Goal: Information Seeking & Learning: Find specific fact

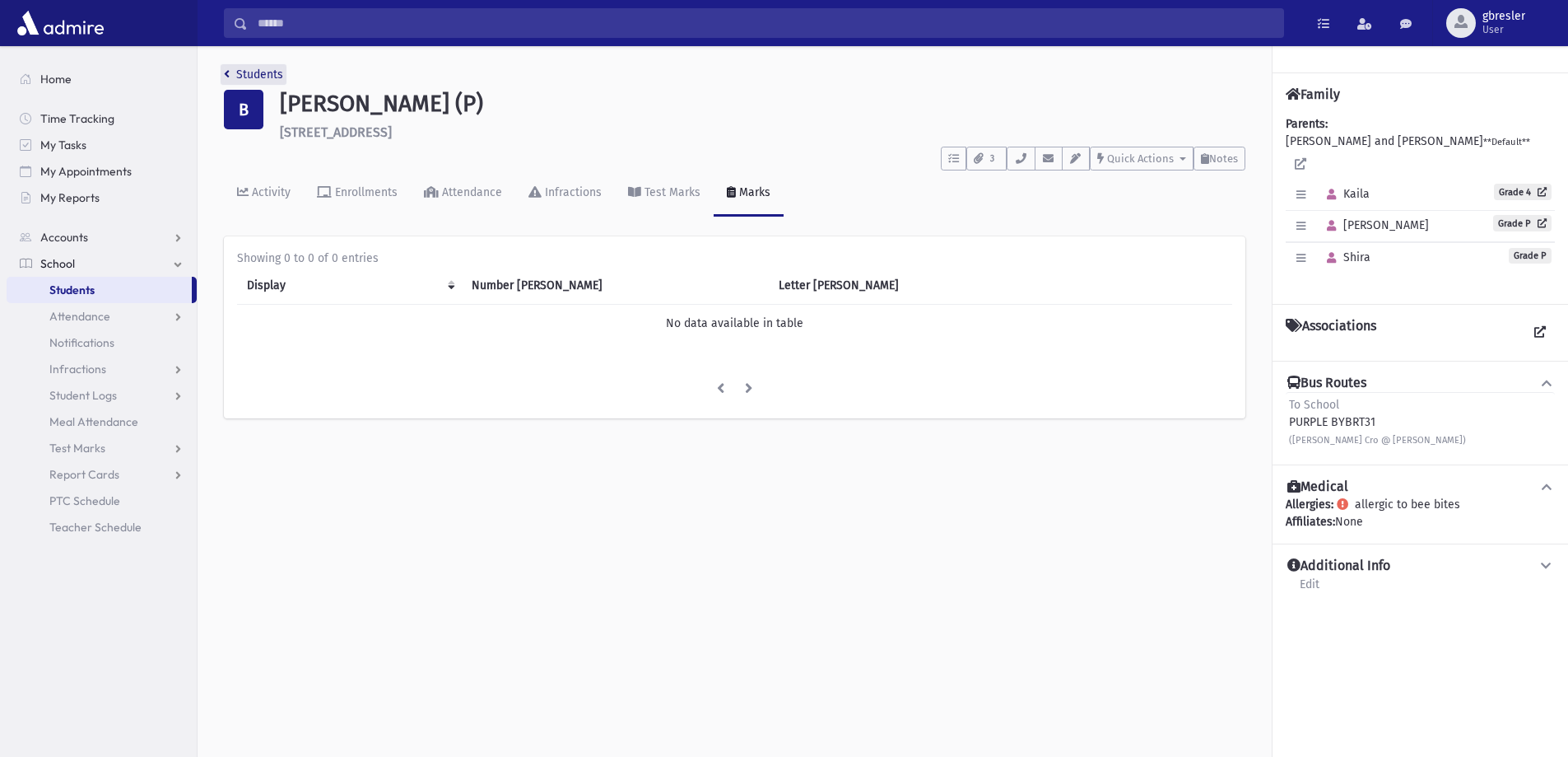
click at [268, 79] on link "Students" at bounding box center [254, 75] width 60 height 14
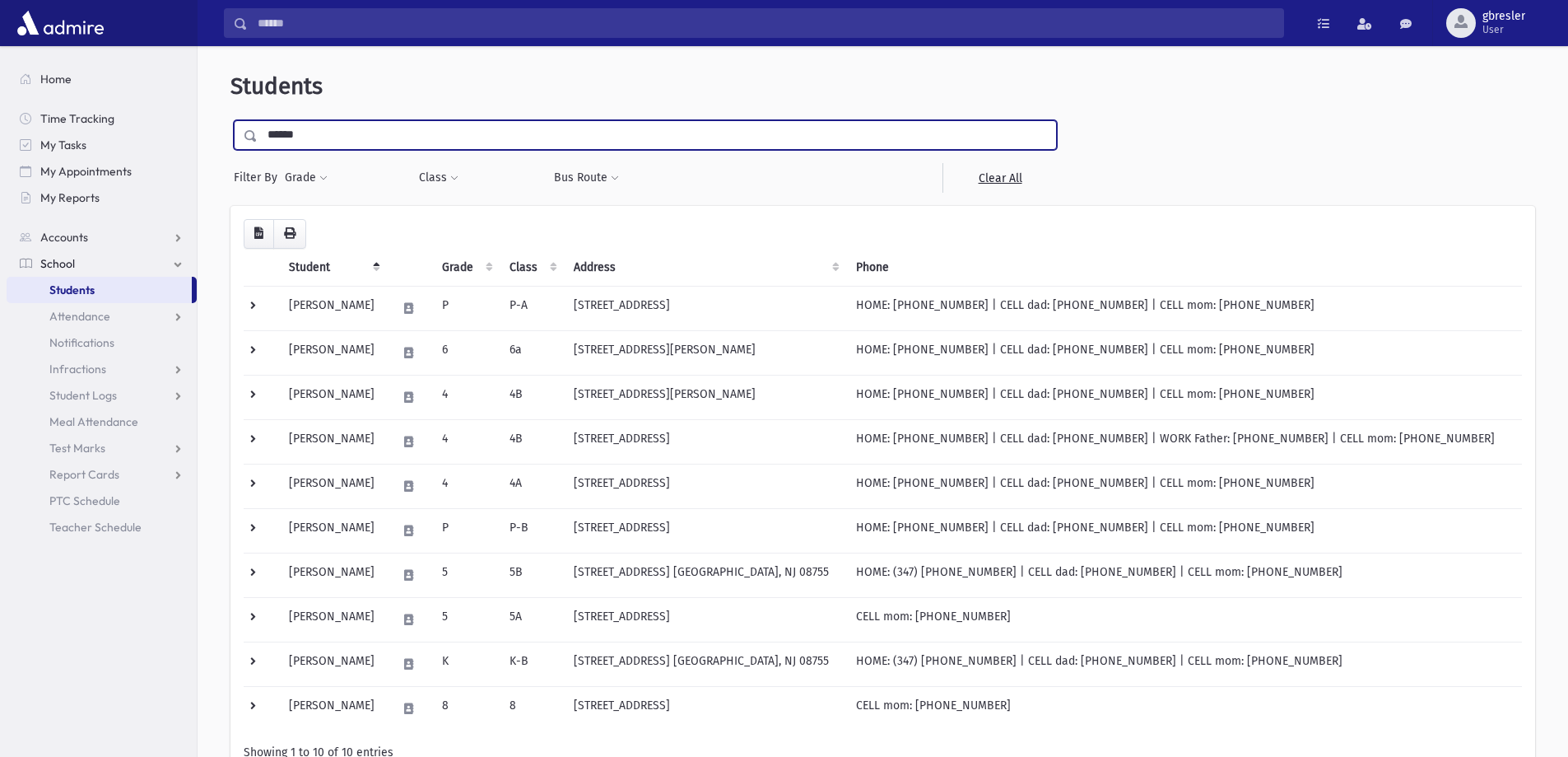
drag, startPoint x: 346, startPoint y: 140, endPoint x: 211, endPoint y: 145, distance: 135.1
click at [211, 145] on div "Students ****** Filter By Grade * * * * * * * * * * Filter Class ***" at bounding box center [882, 462] width 1357 height 819
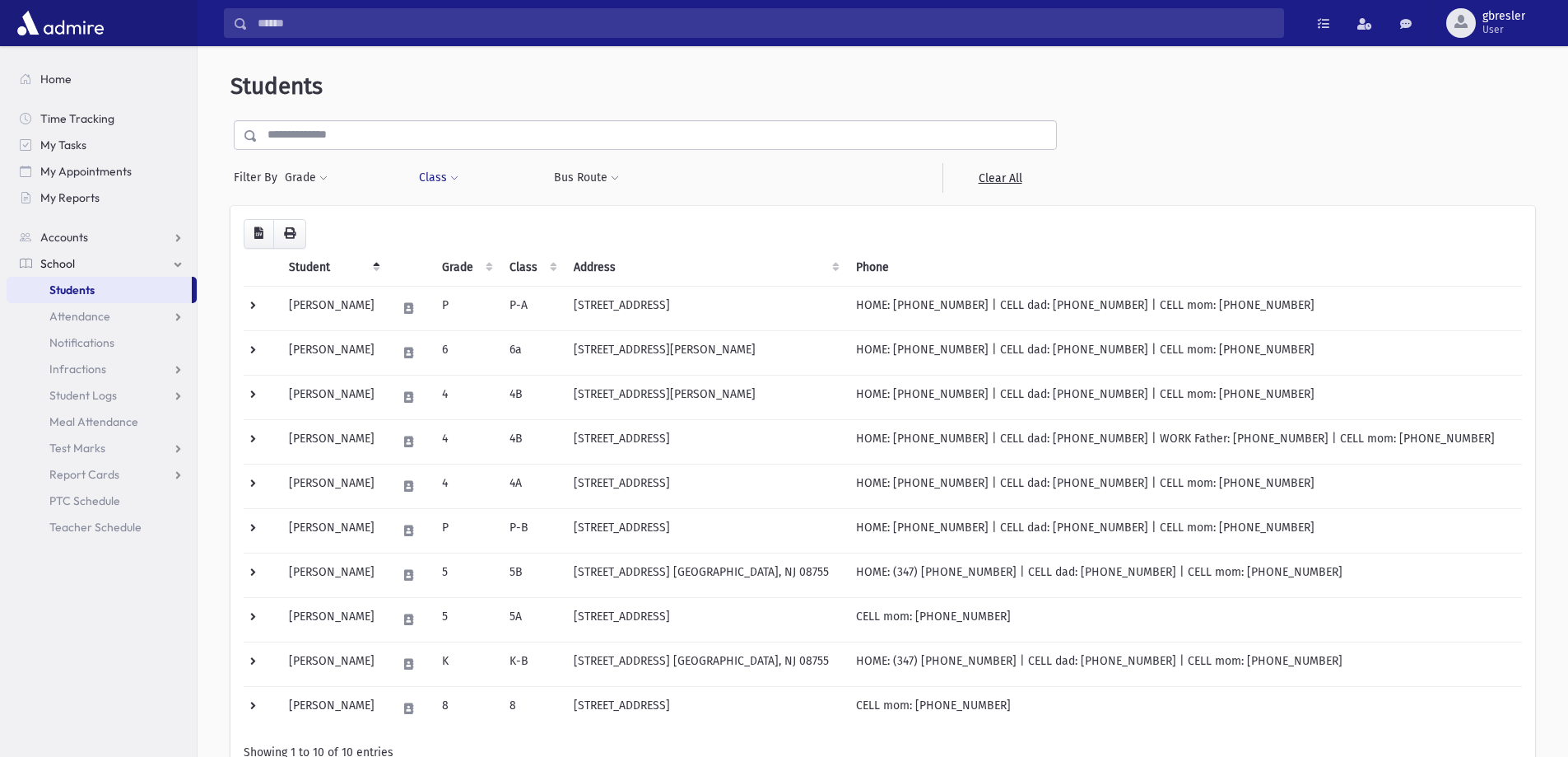
click at [443, 181] on button "Class" at bounding box center [438, 178] width 41 height 30
click at [462, 221] on ul at bounding box center [504, 220] width 158 height 25
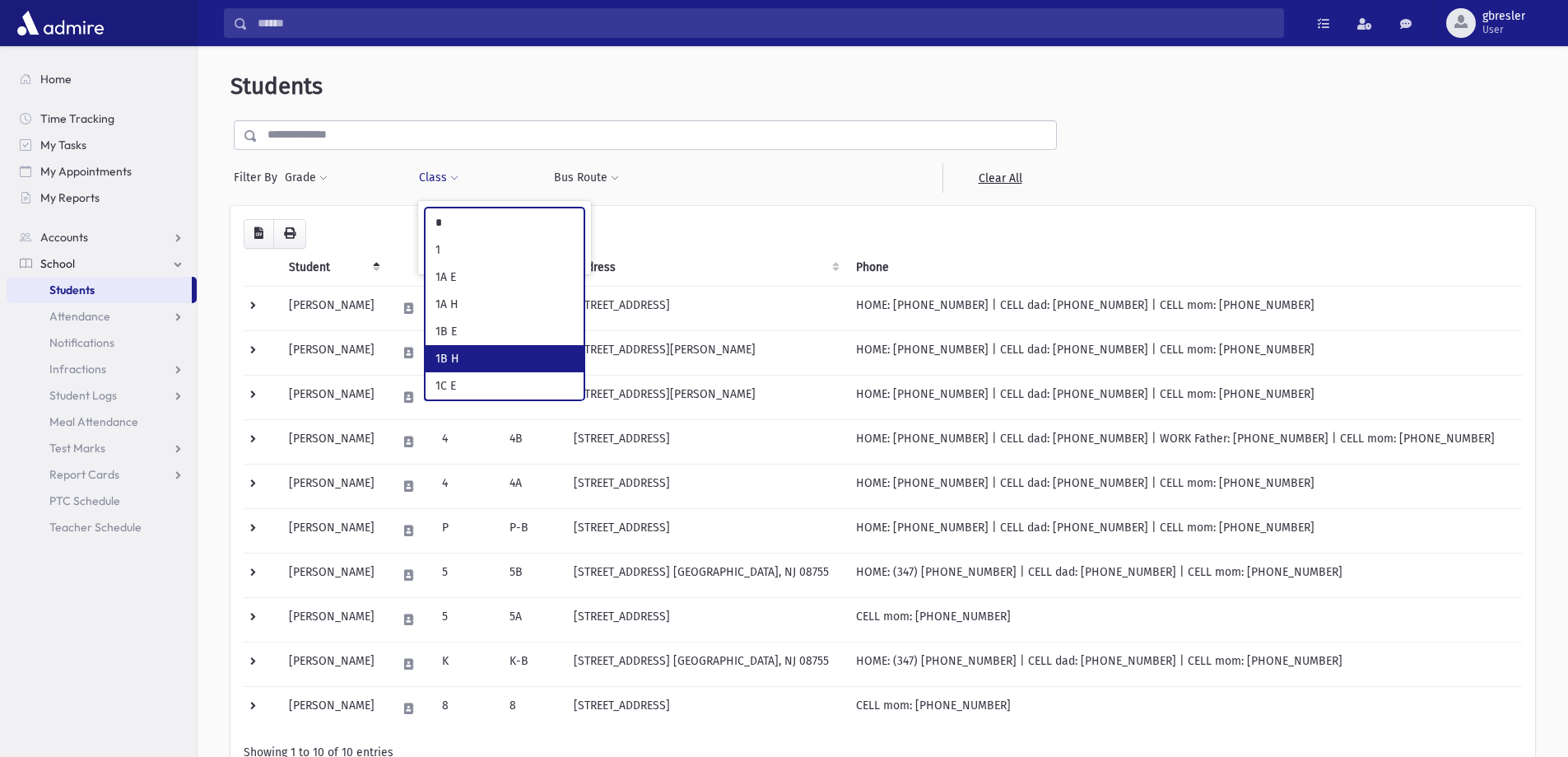
type input "*"
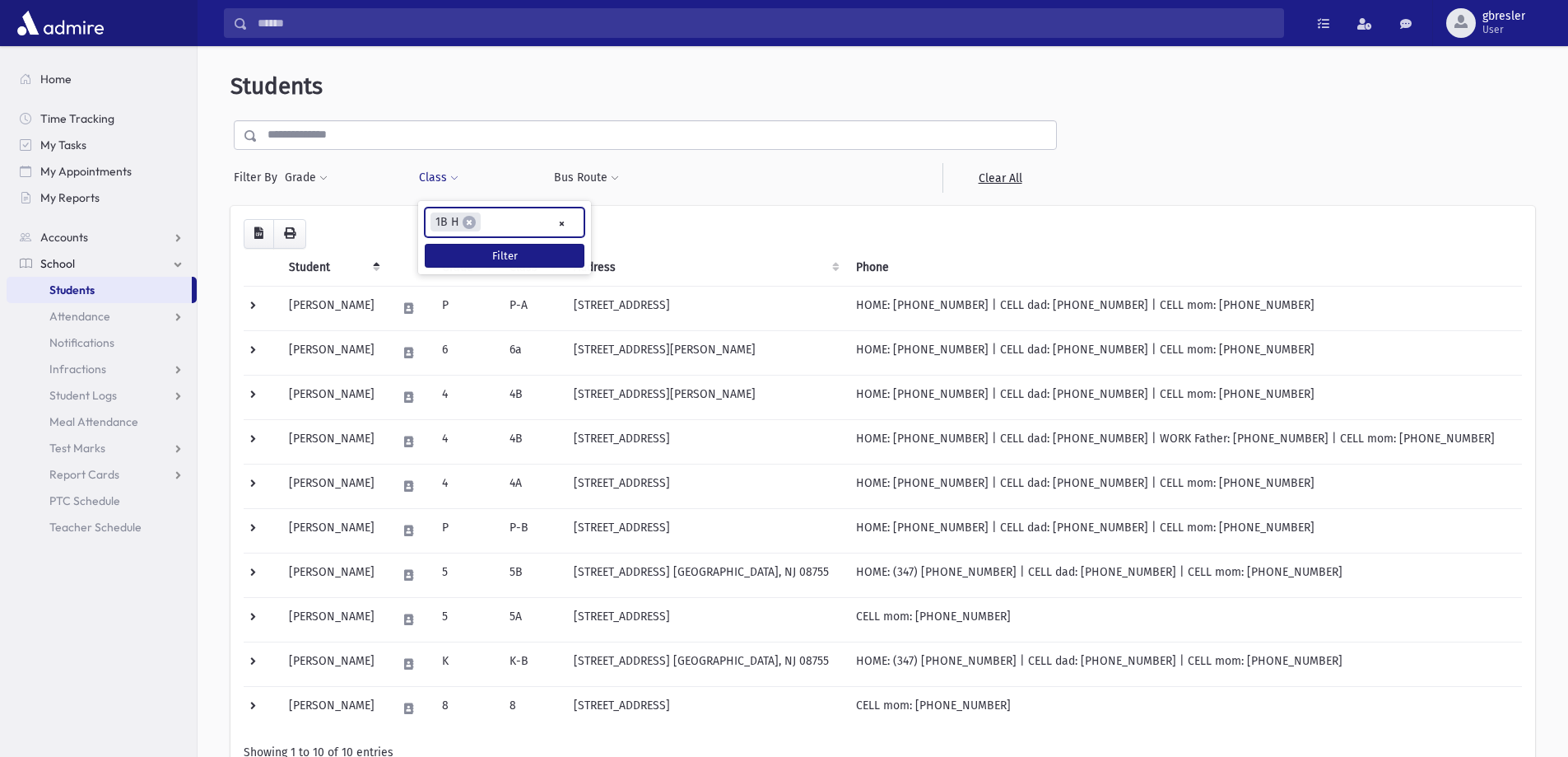
select select "**"
click at [504, 254] on button "Filter" at bounding box center [505, 256] width 159 height 24
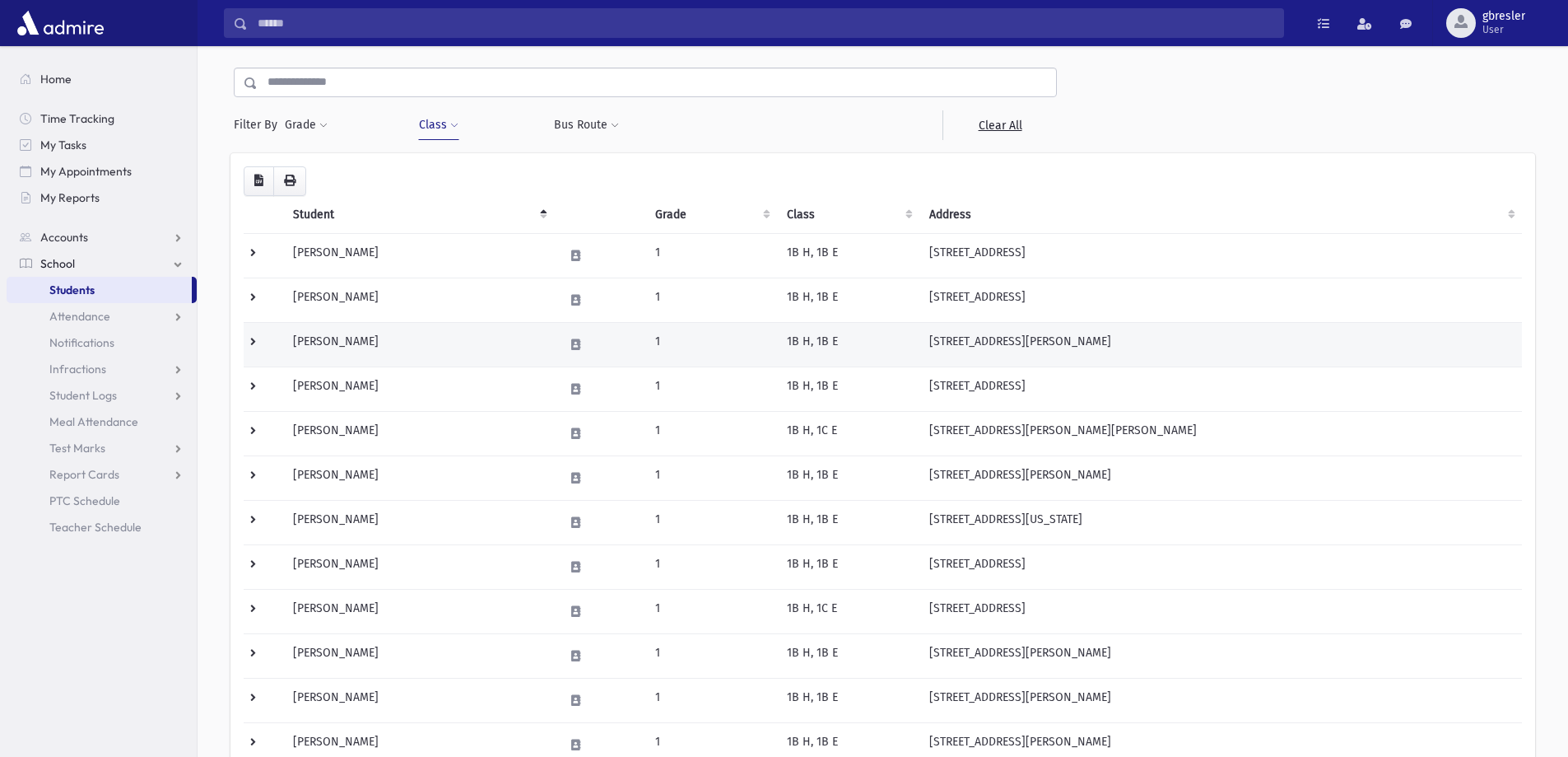
scroll to position [83, 0]
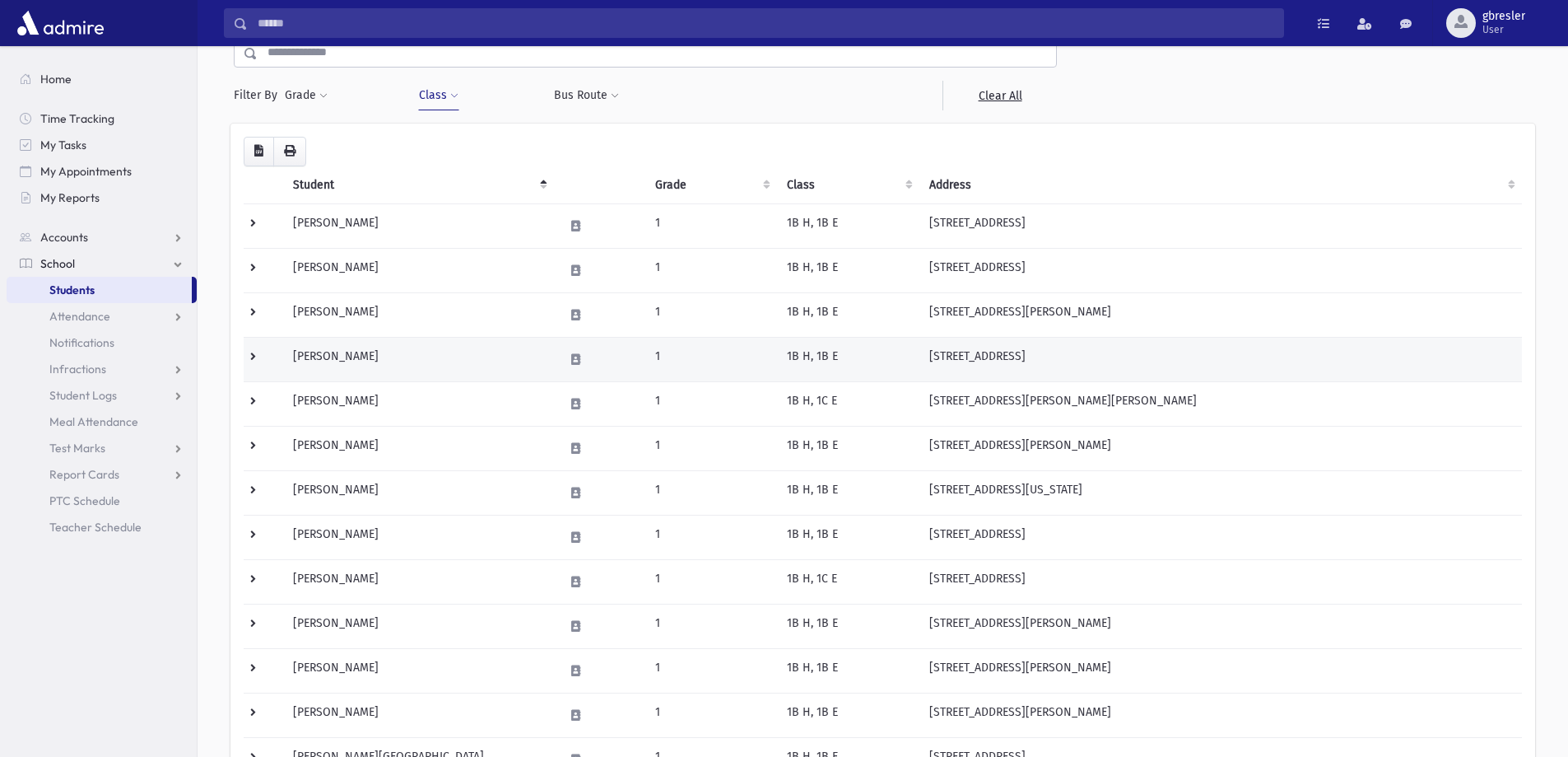
click at [365, 359] on td "Friedman, Bella" at bounding box center [418, 359] width 271 height 45
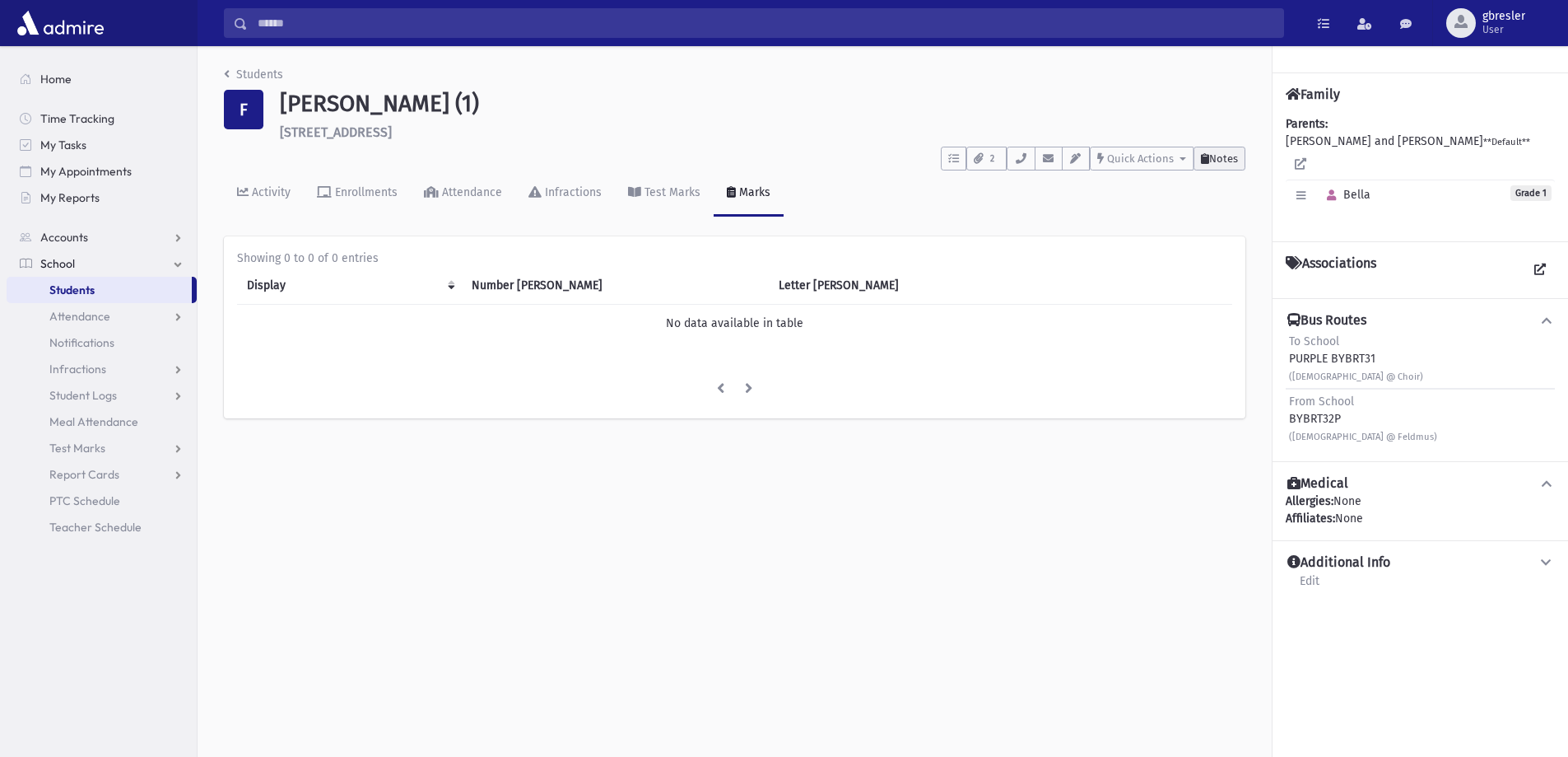
click at [1209, 154] on span "Notes" at bounding box center [1223, 158] width 29 height 12
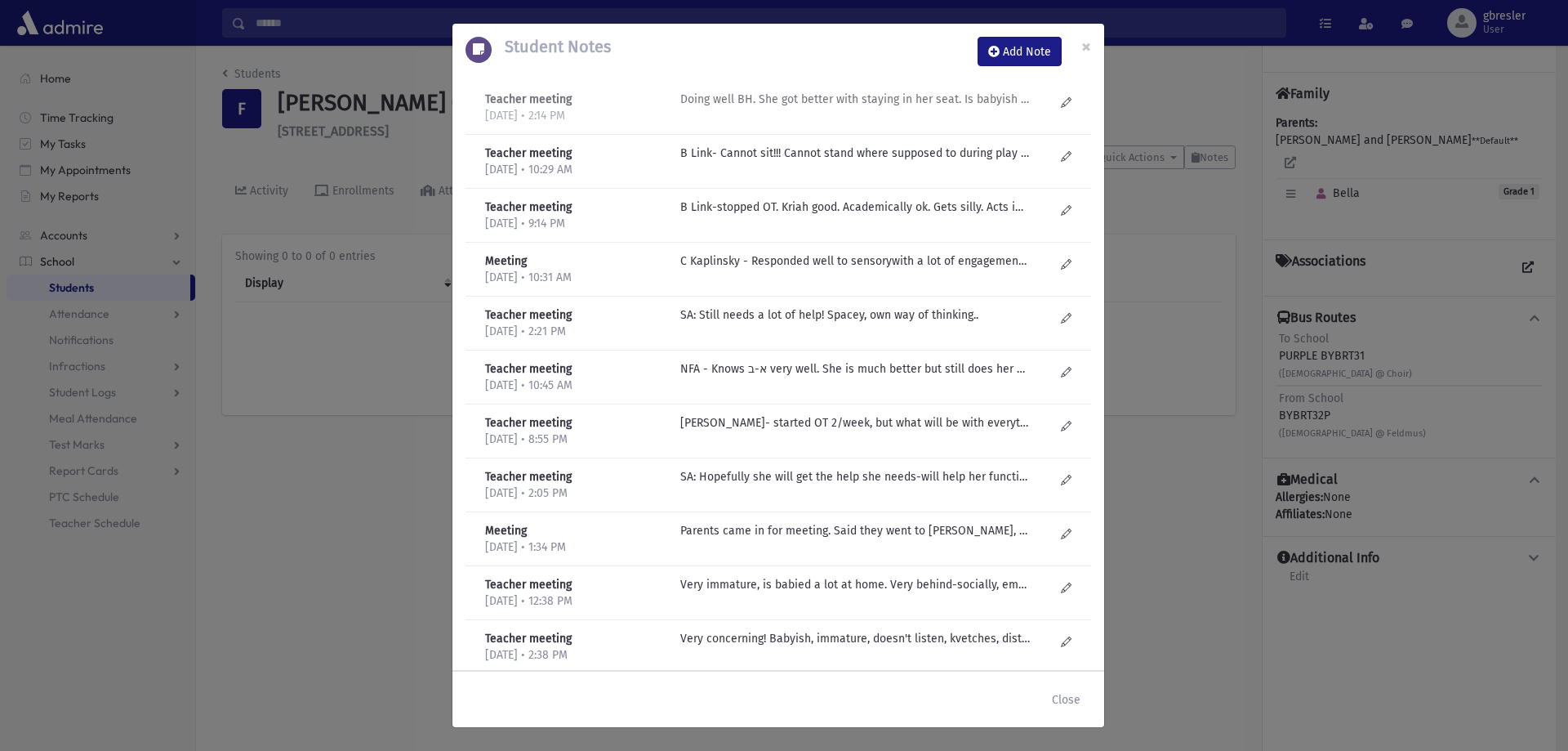
click at [906, 106] on p "Doing well BH. She got better with staying in her seat. Is babyish and on her o…" at bounding box center [856, 99] width 350 height 17
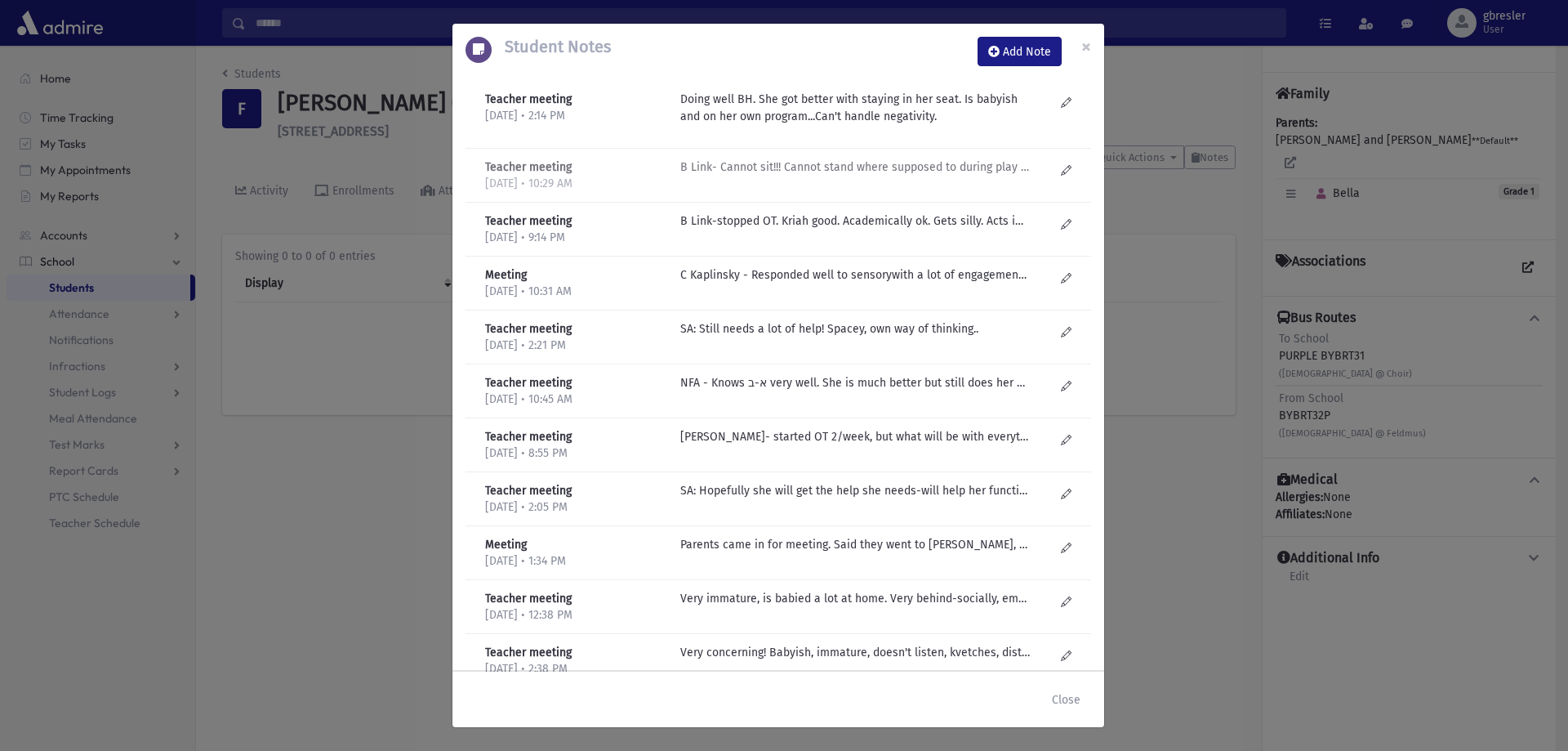
click at [926, 166] on p "B Link- Cannot sit!!! Cannot stand where supposed to during play practice!!! SO…" at bounding box center [856, 166] width 350 height 17
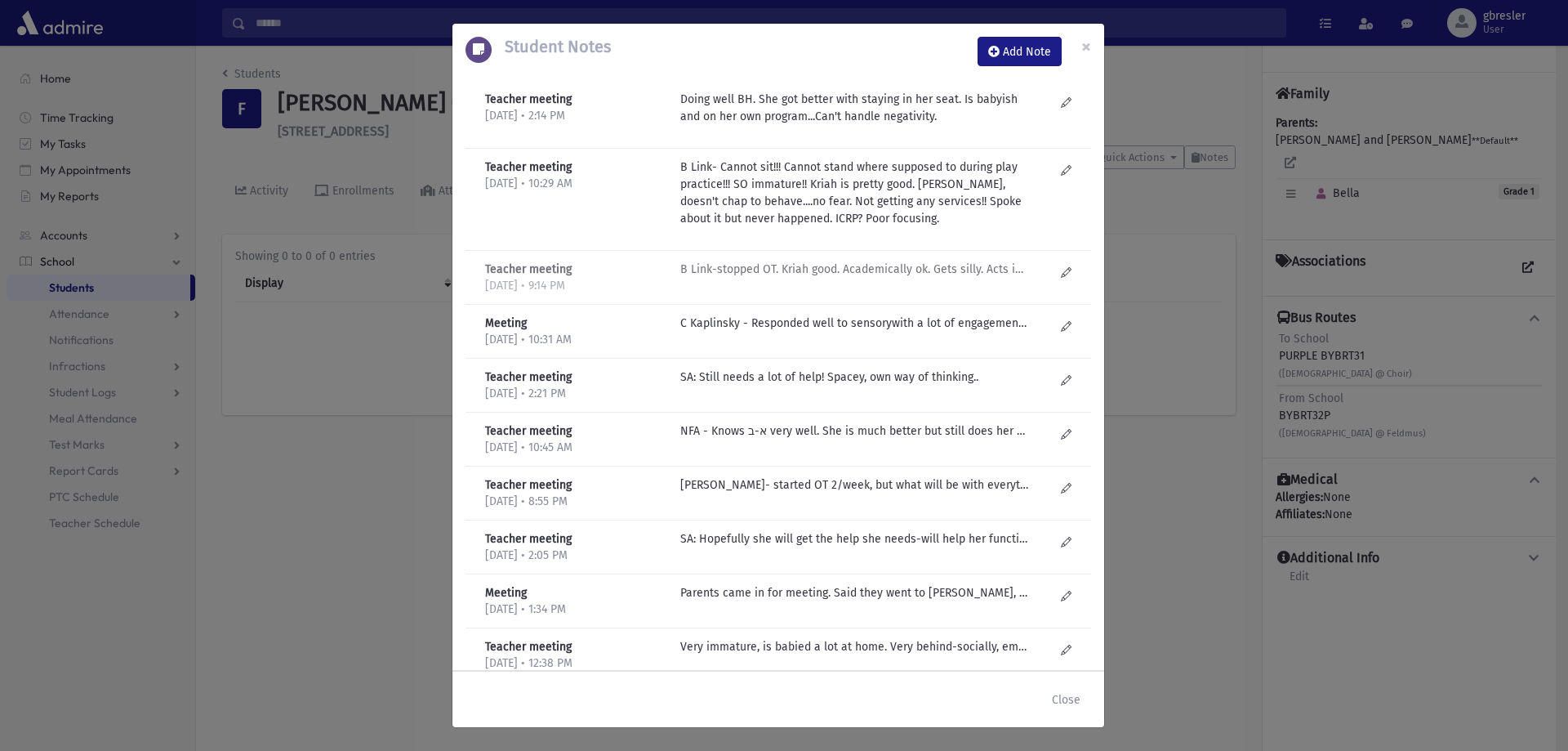
click at [938, 272] on p "B Link-stopped OT. Kriah good. Academically ok. Gets silly. Acts immature. (Esp…" at bounding box center [856, 269] width 350 height 17
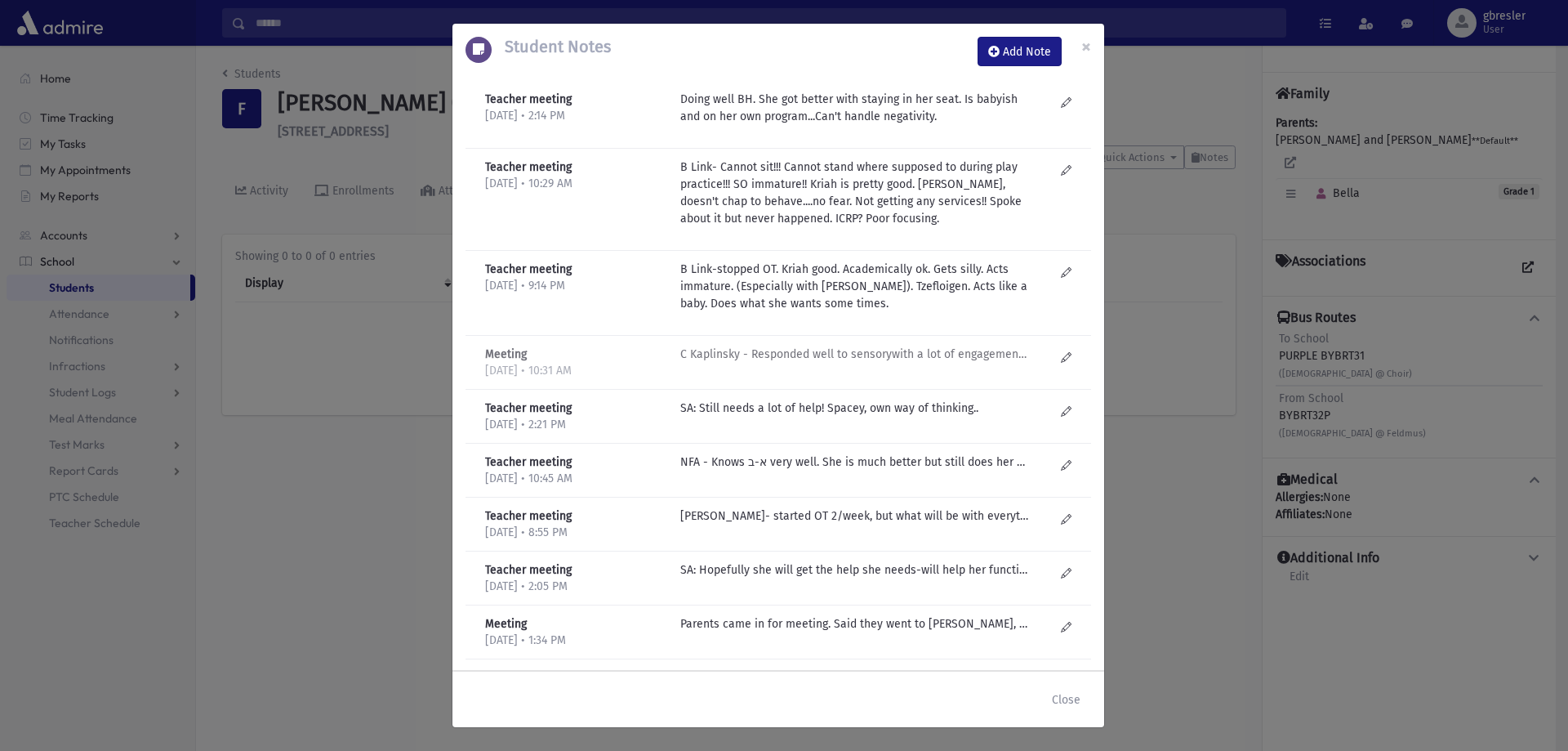
click at [899, 362] on p "C Kaplinsky - Responded well to sensorywith a lot of engagement. Parents saw mo…" at bounding box center [856, 354] width 350 height 17
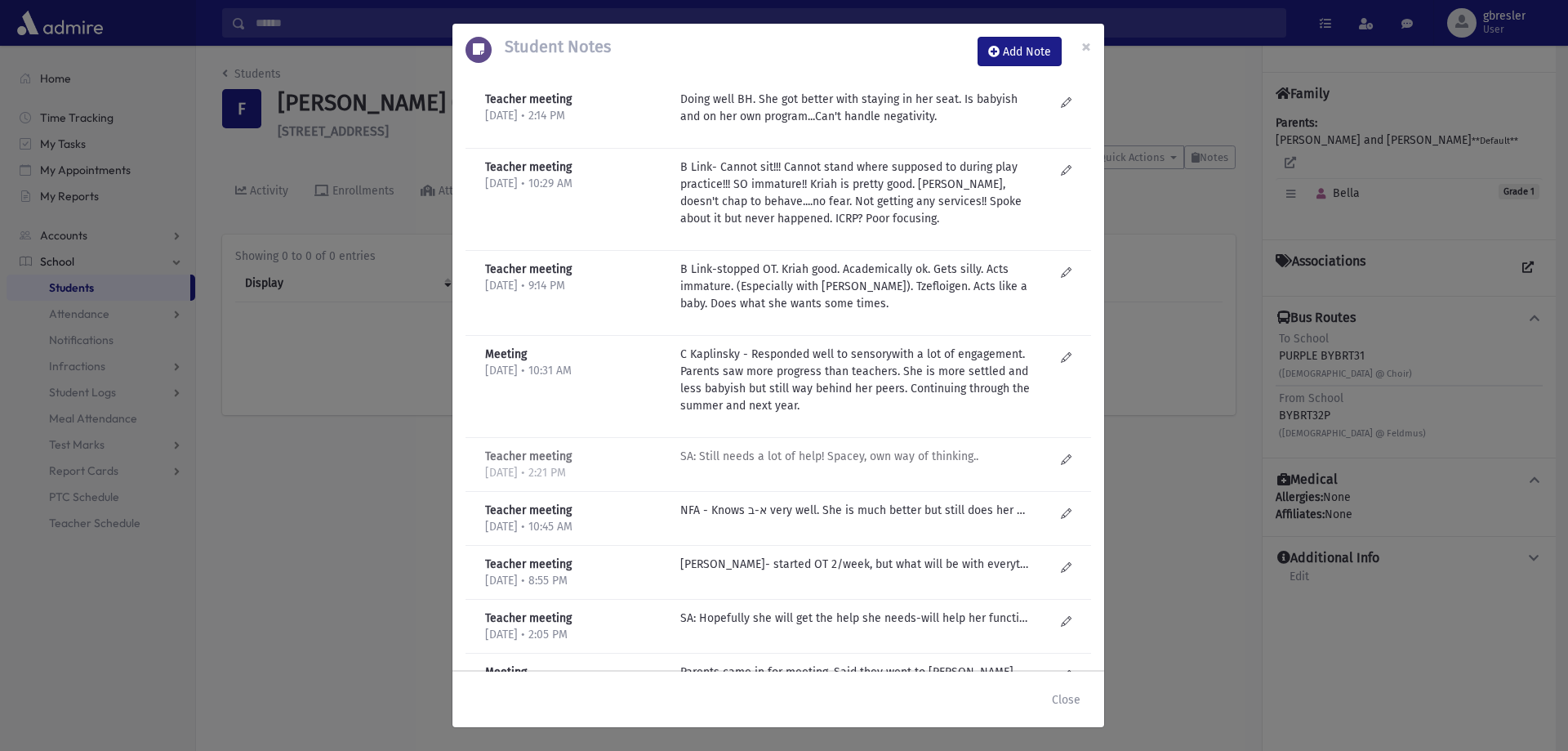
click at [899, 469] on div "SA: Still needs a lot of help! Spacey, own way of thinking.." at bounding box center [867, 464] width 390 height 34
click at [899, 509] on p "NFA - Knows א-ב very well. She is much better but still does her own thing- doe…" at bounding box center [856, 510] width 350 height 17
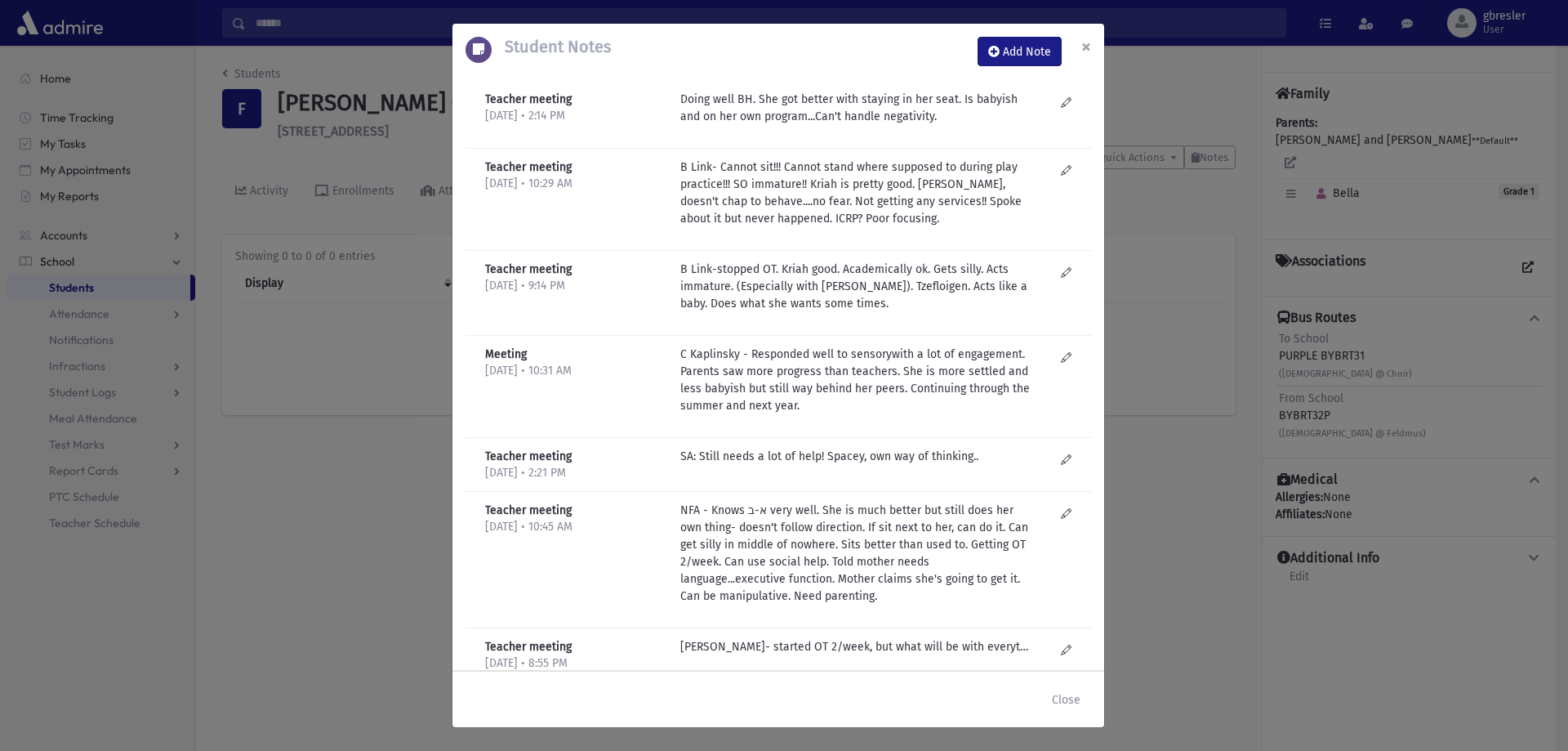
click at [1090, 38] on span "×" at bounding box center [1086, 46] width 10 height 23
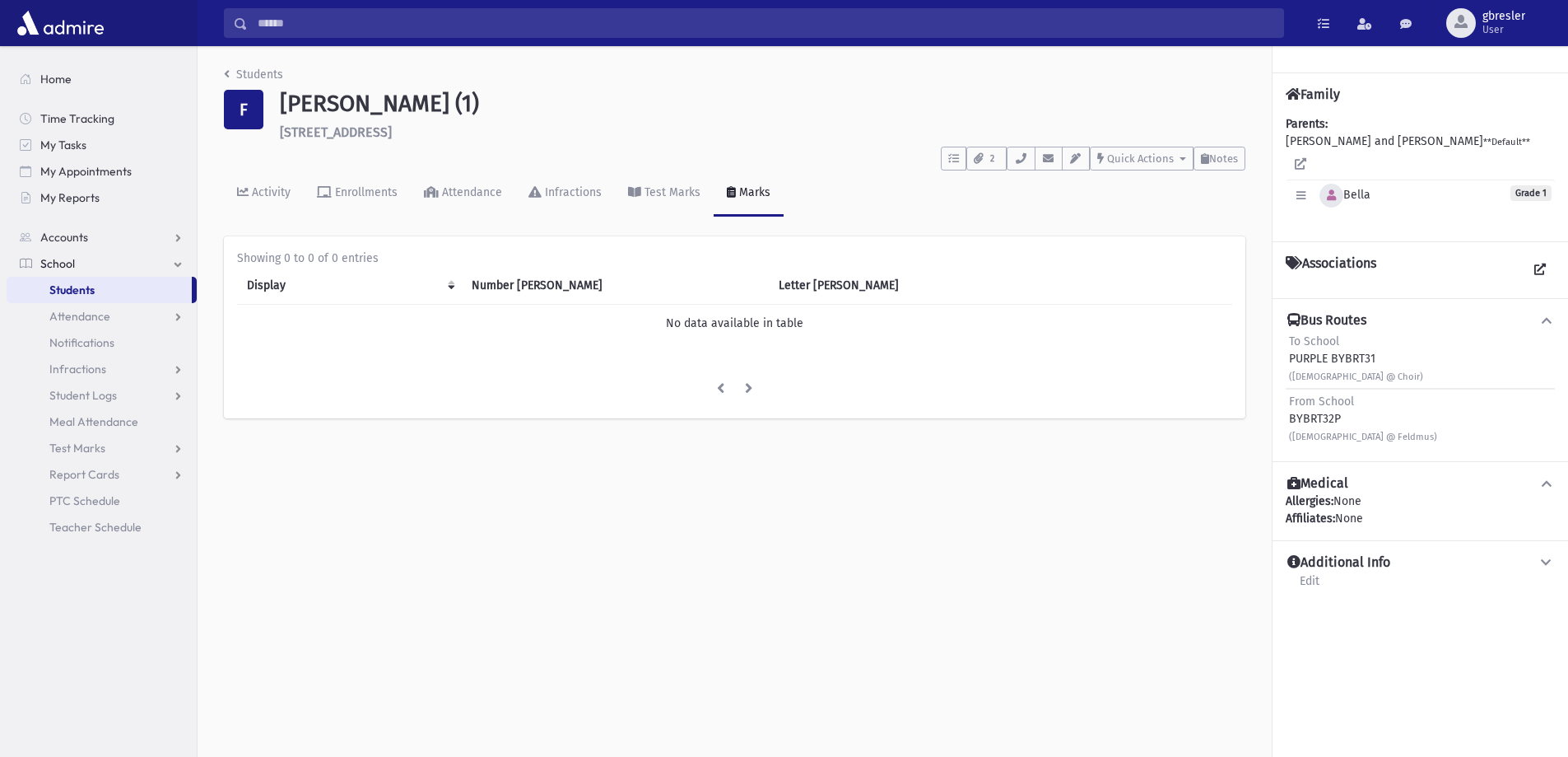
click at [1329, 190] on icon "button" at bounding box center [1330, 195] width 9 height 11
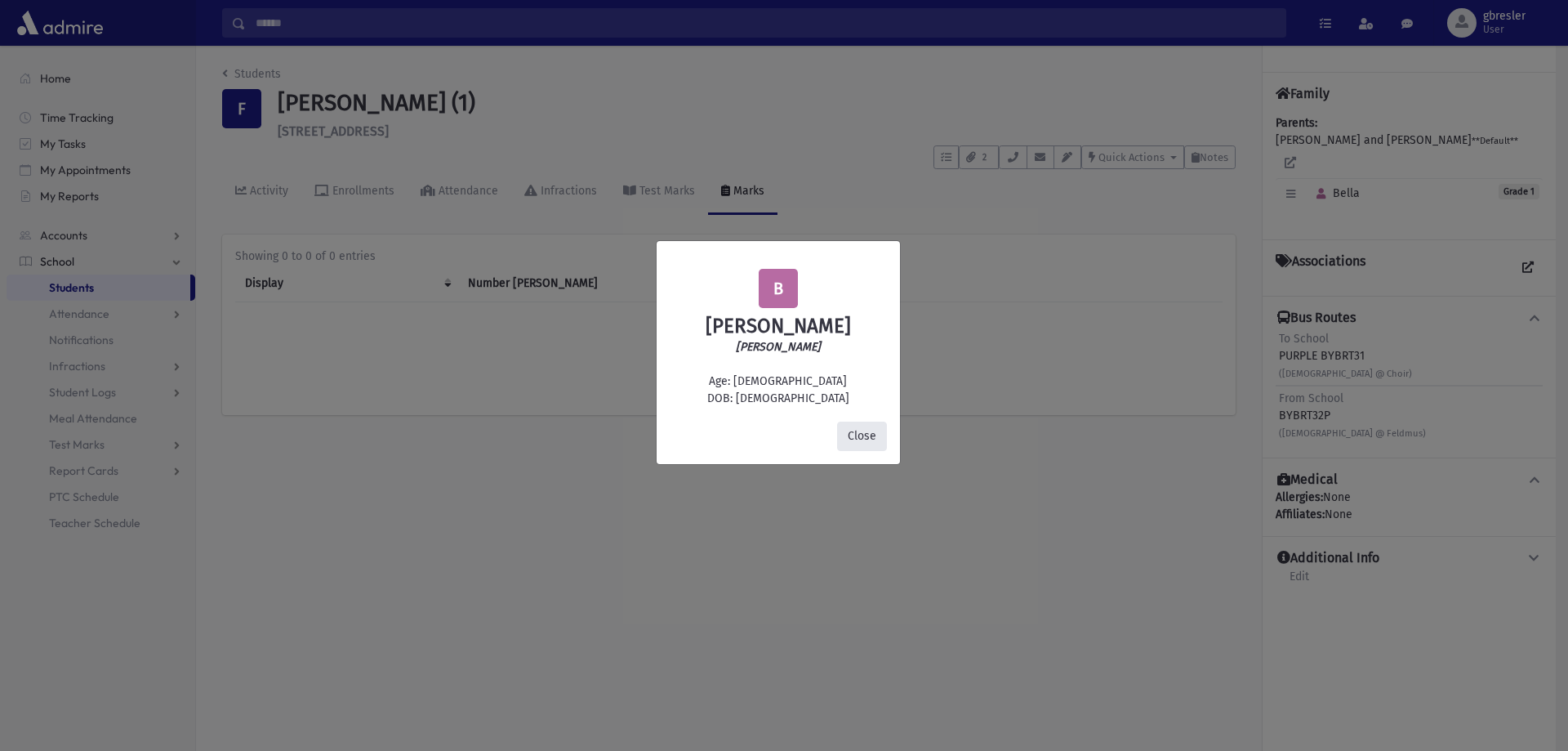
click at [873, 438] on button "Close" at bounding box center [862, 437] width 49 height 30
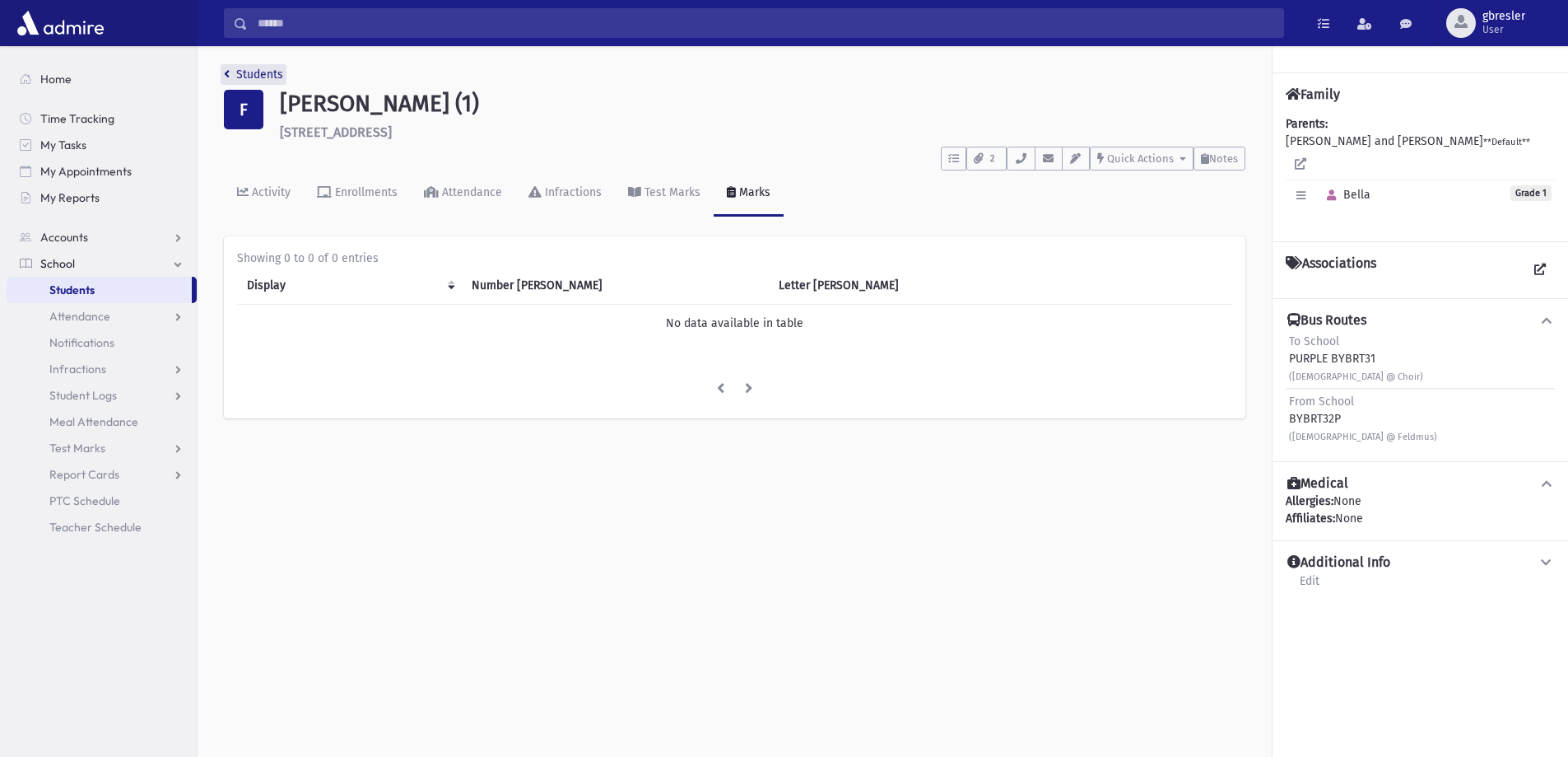
click at [244, 76] on link "Students" at bounding box center [254, 75] width 60 height 14
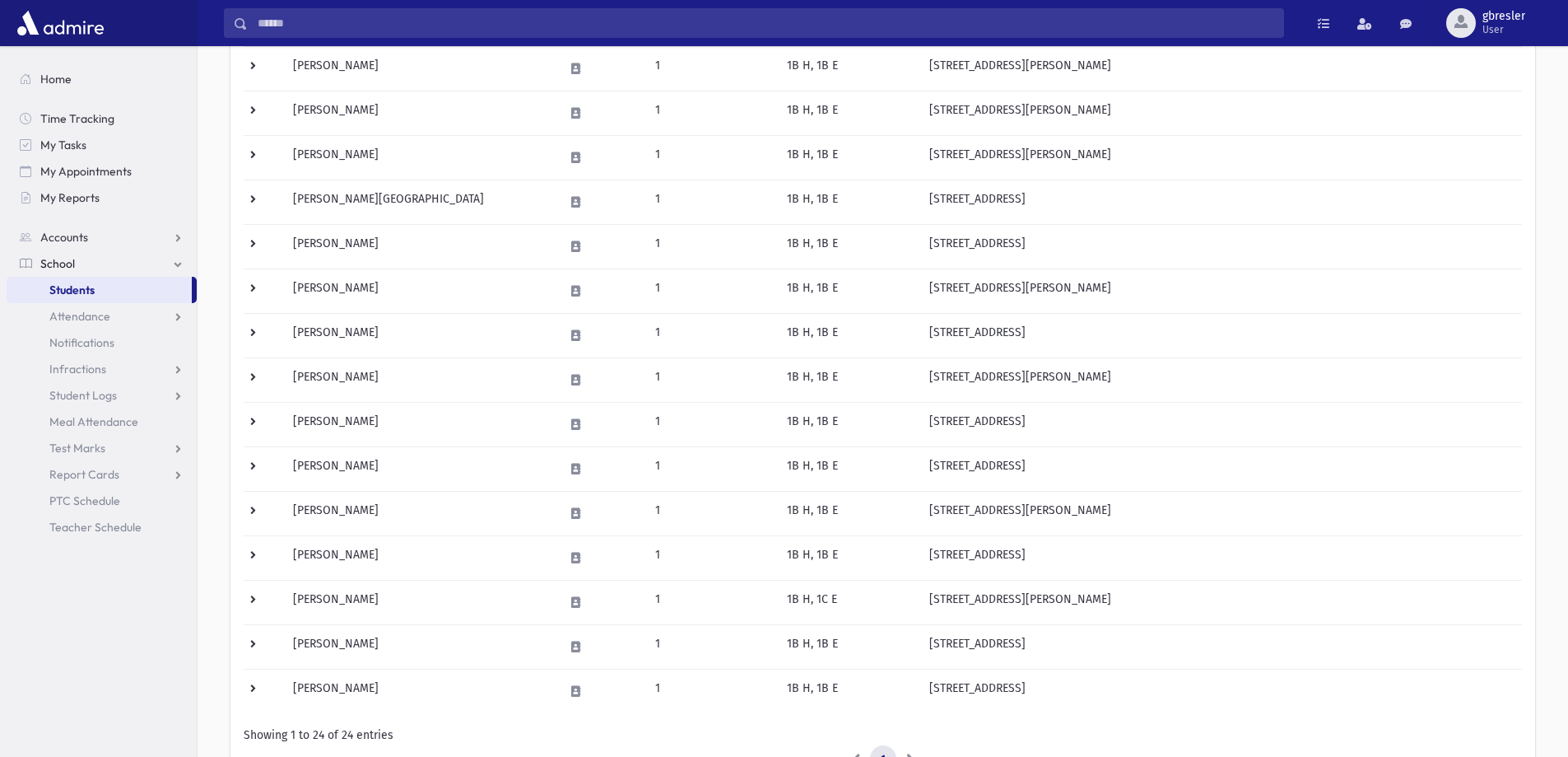
scroll to position [658, 0]
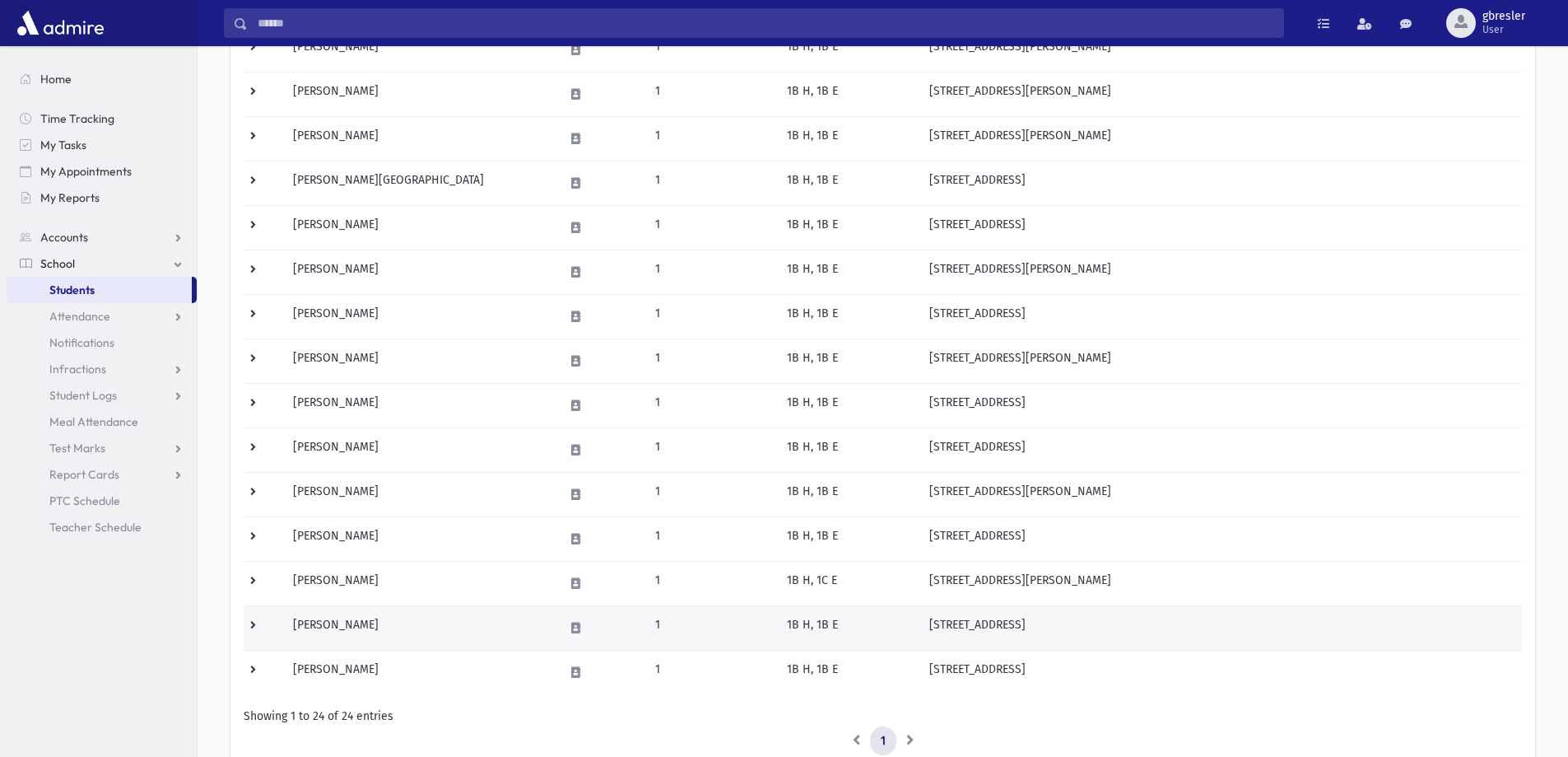
click at [331, 620] on td "[PERSON_NAME]" at bounding box center [418, 628] width 271 height 45
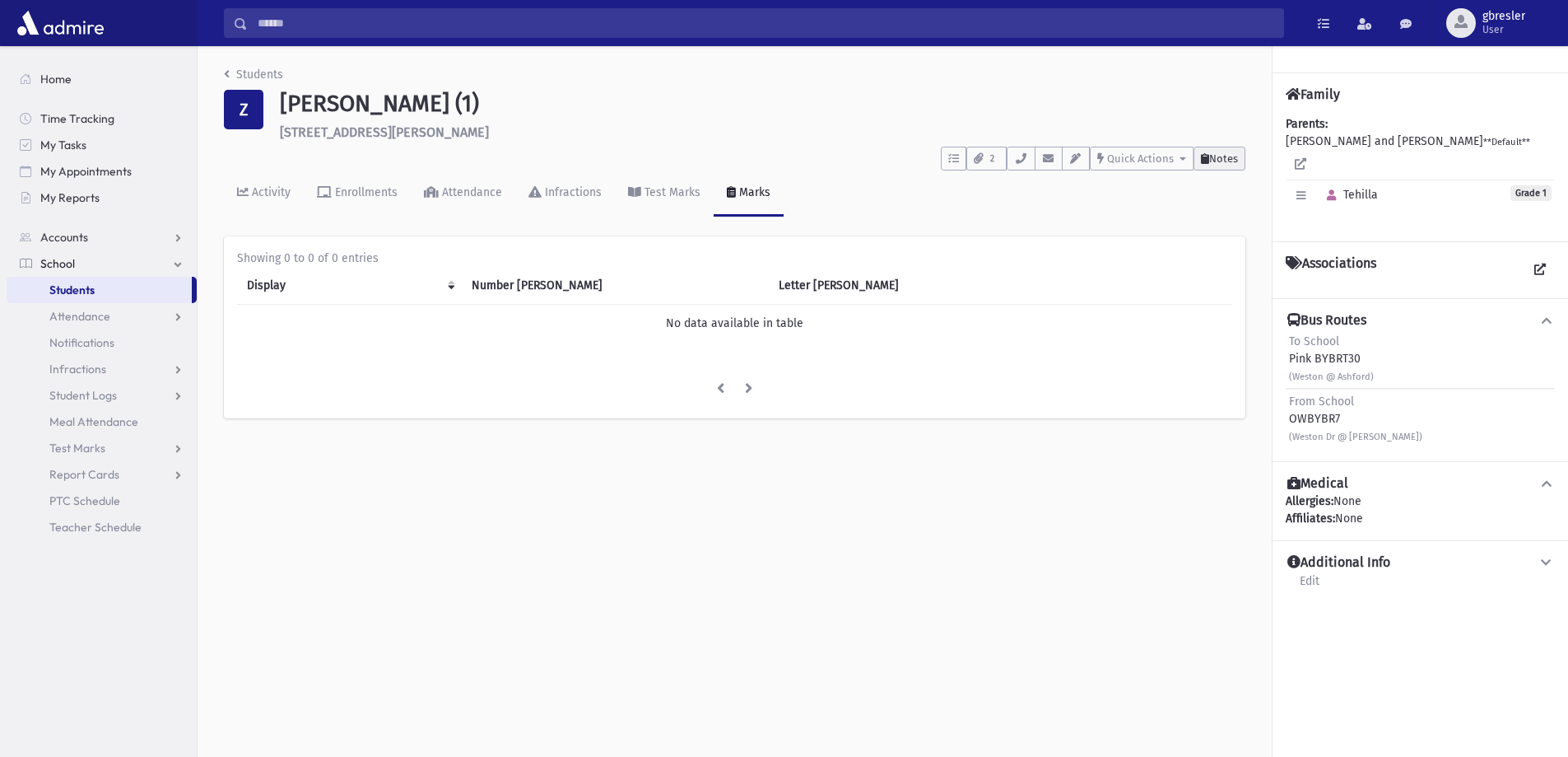
click at [1232, 159] on span "Notes" at bounding box center [1223, 158] width 29 height 12
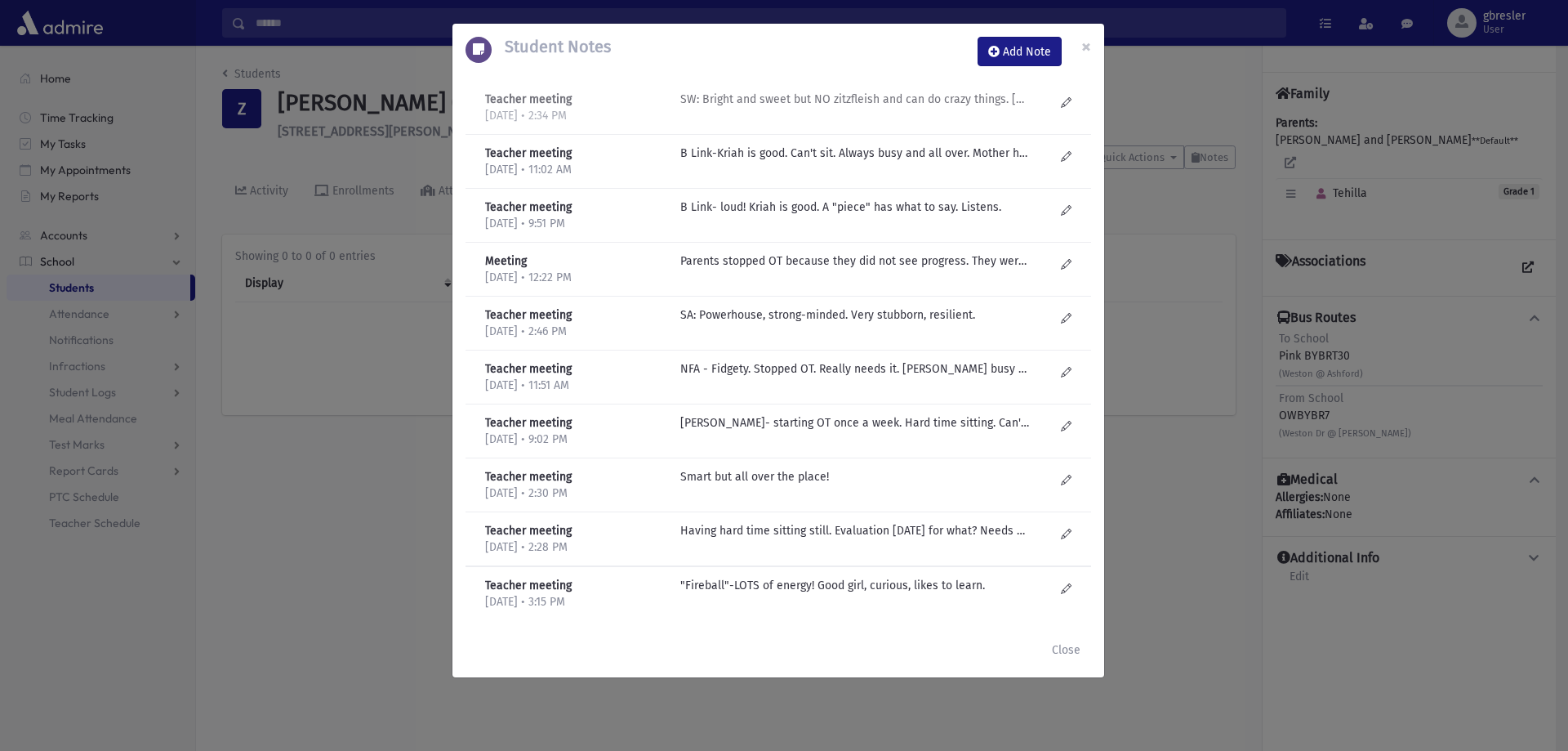
click at [910, 104] on p "SW: Bright and sweet but NO zitzfleish and can do crazy things. ADHD>" at bounding box center [856, 99] width 350 height 17
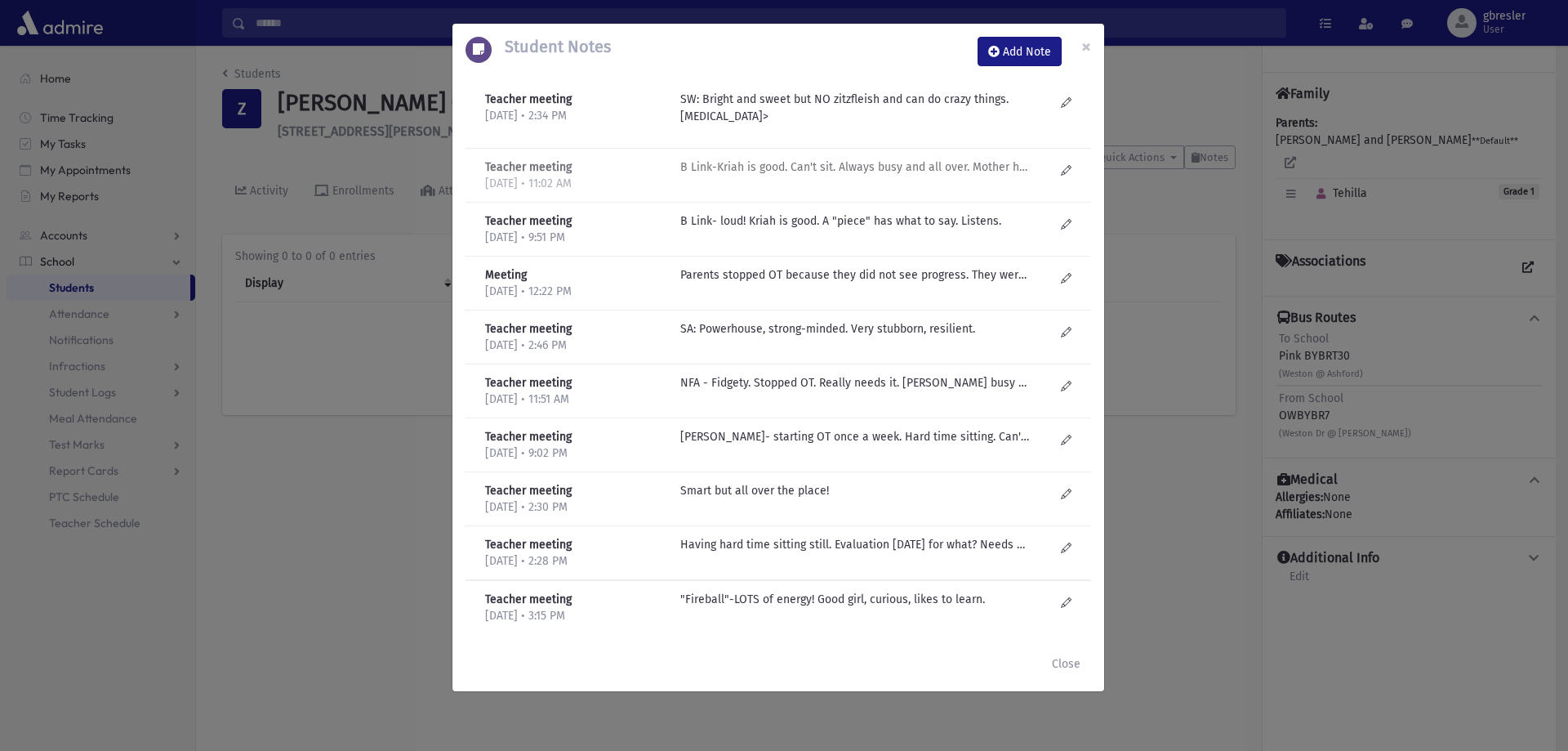
click at [935, 169] on p "B Link-Kriah is good. Can't sit. Always busy and all over. Mother has hard time…" at bounding box center [856, 166] width 350 height 17
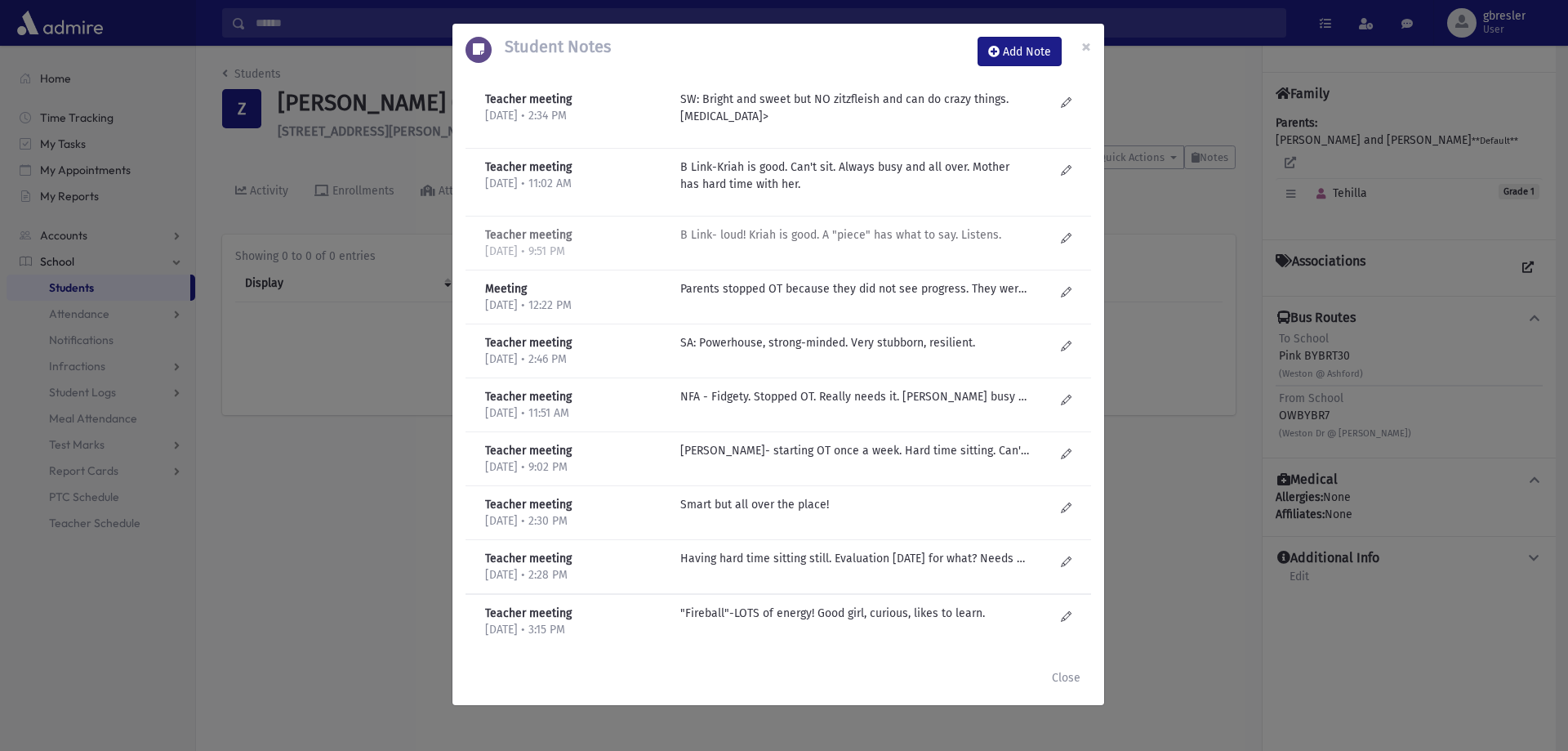
click at [932, 243] on p "B Link- loud! Kriah is good. A "piece" has what to say. Listens." at bounding box center [856, 234] width 350 height 17
click at [945, 291] on p "Parents stopped OT because they did not see progress. They weren't good about d…" at bounding box center [856, 289] width 350 height 17
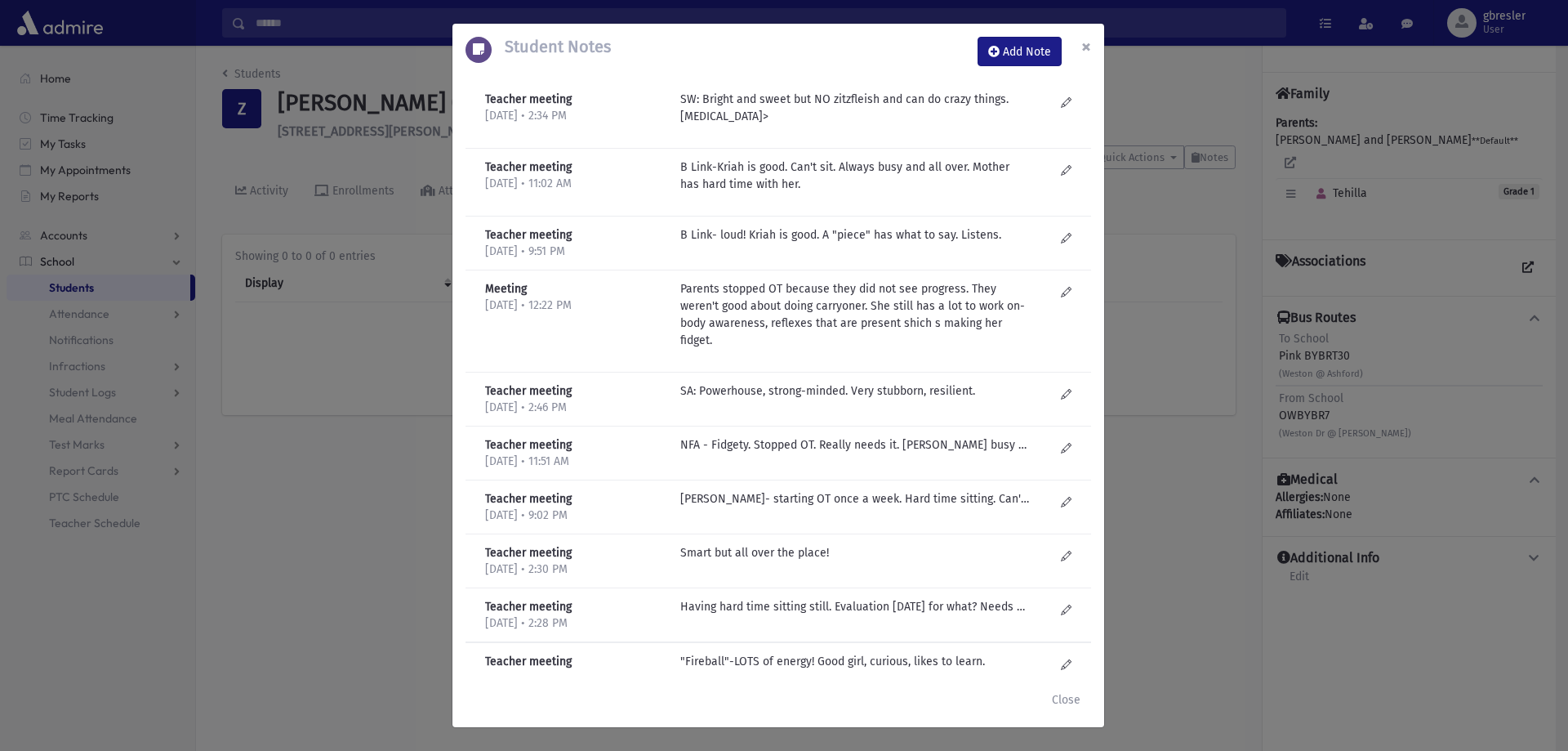
click at [1084, 45] on span "×" at bounding box center [1086, 46] width 10 height 23
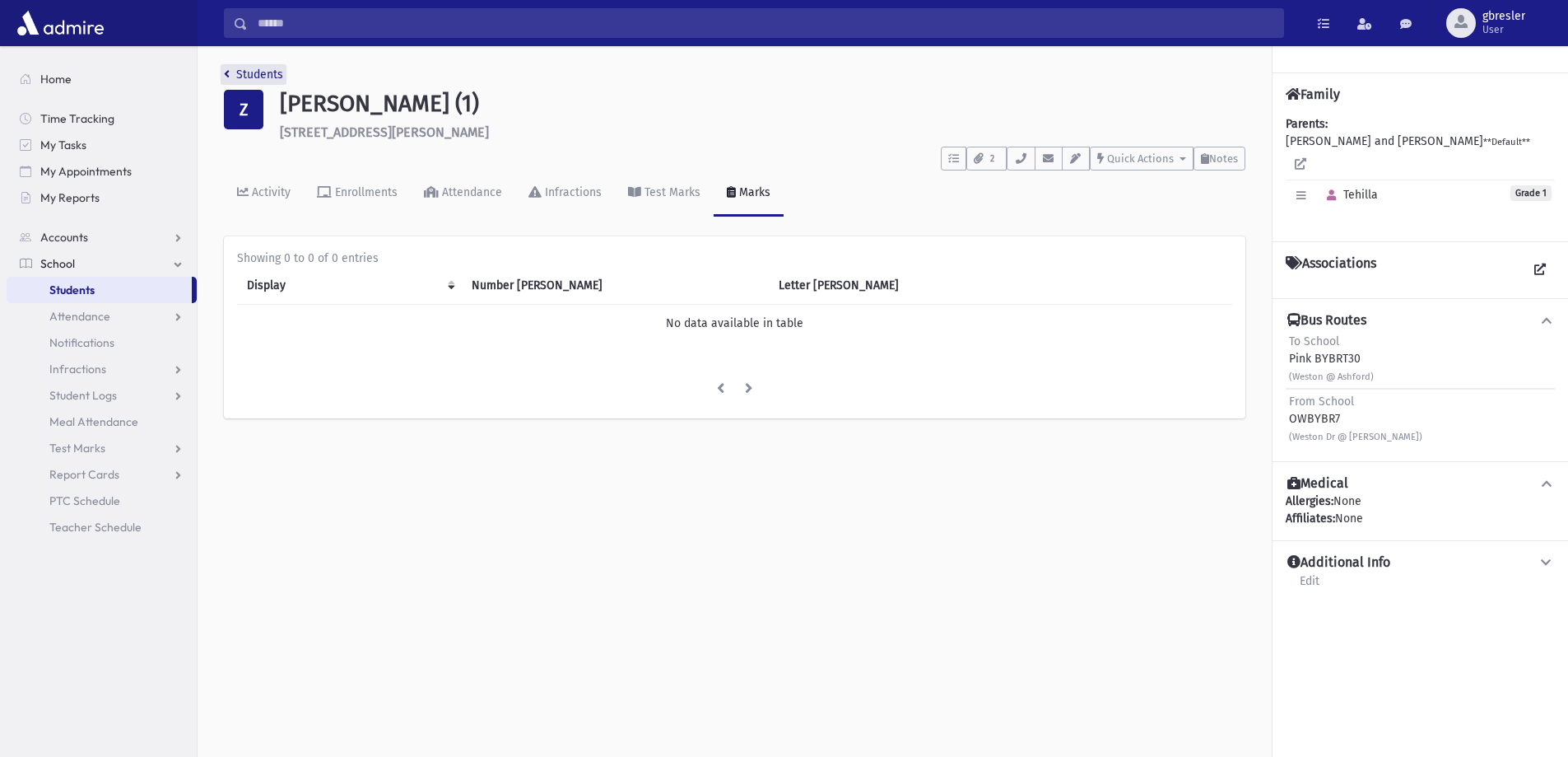
click at [267, 76] on link "Students" at bounding box center [254, 75] width 60 height 14
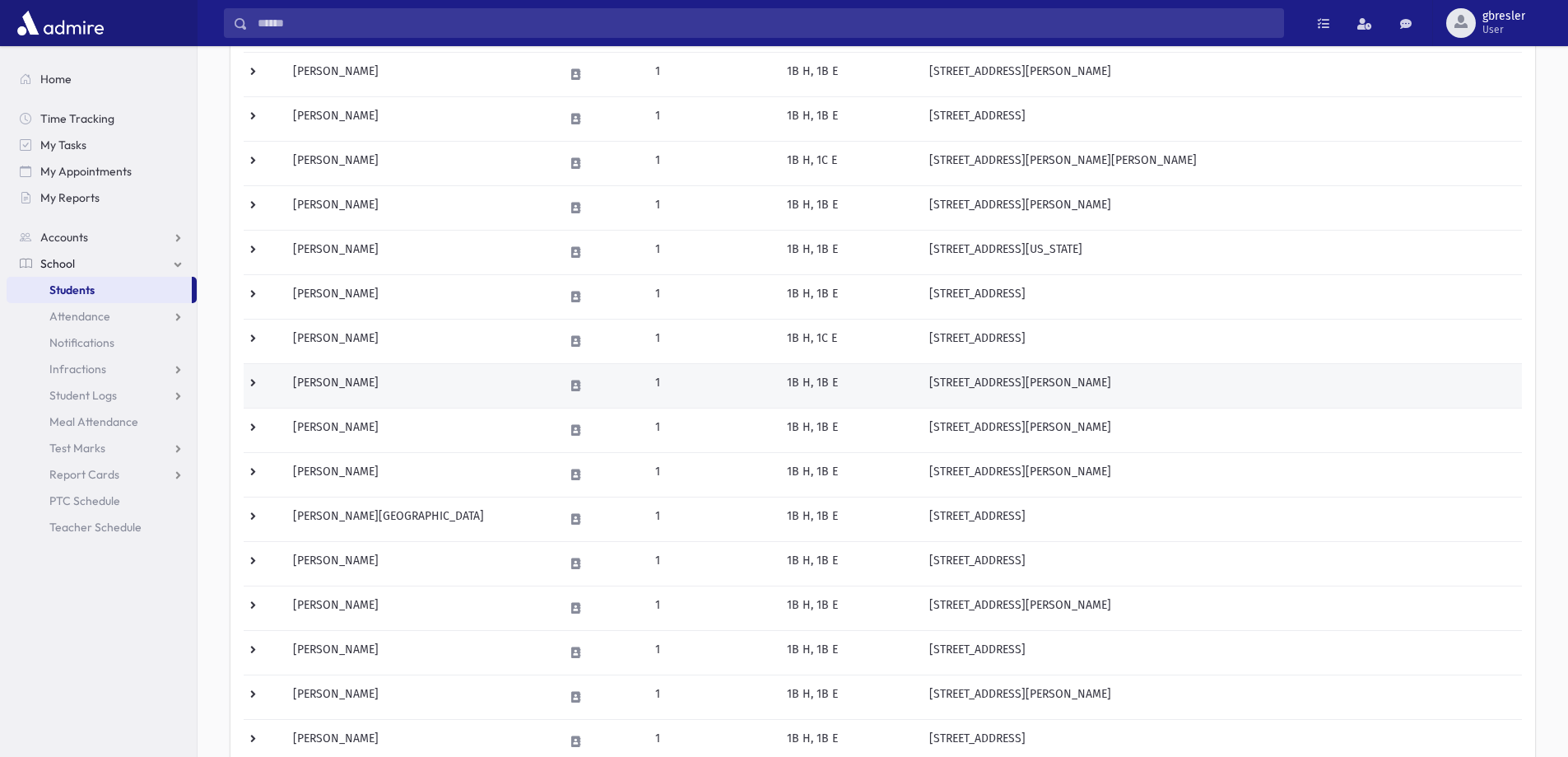
scroll to position [330, 0]
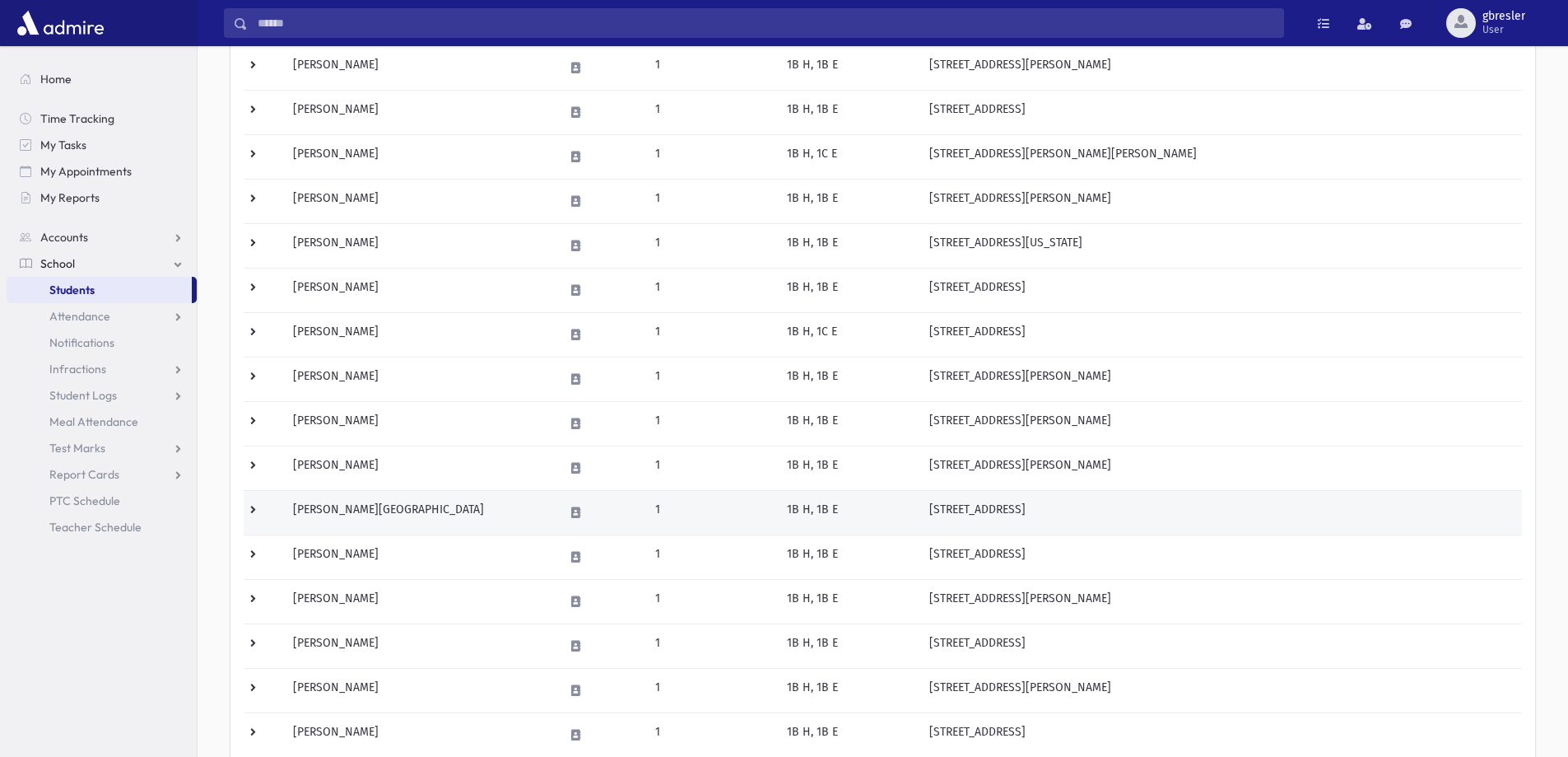
click at [370, 520] on td "[PERSON_NAME][GEOGRAPHIC_DATA]" at bounding box center [418, 512] width 271 height 45
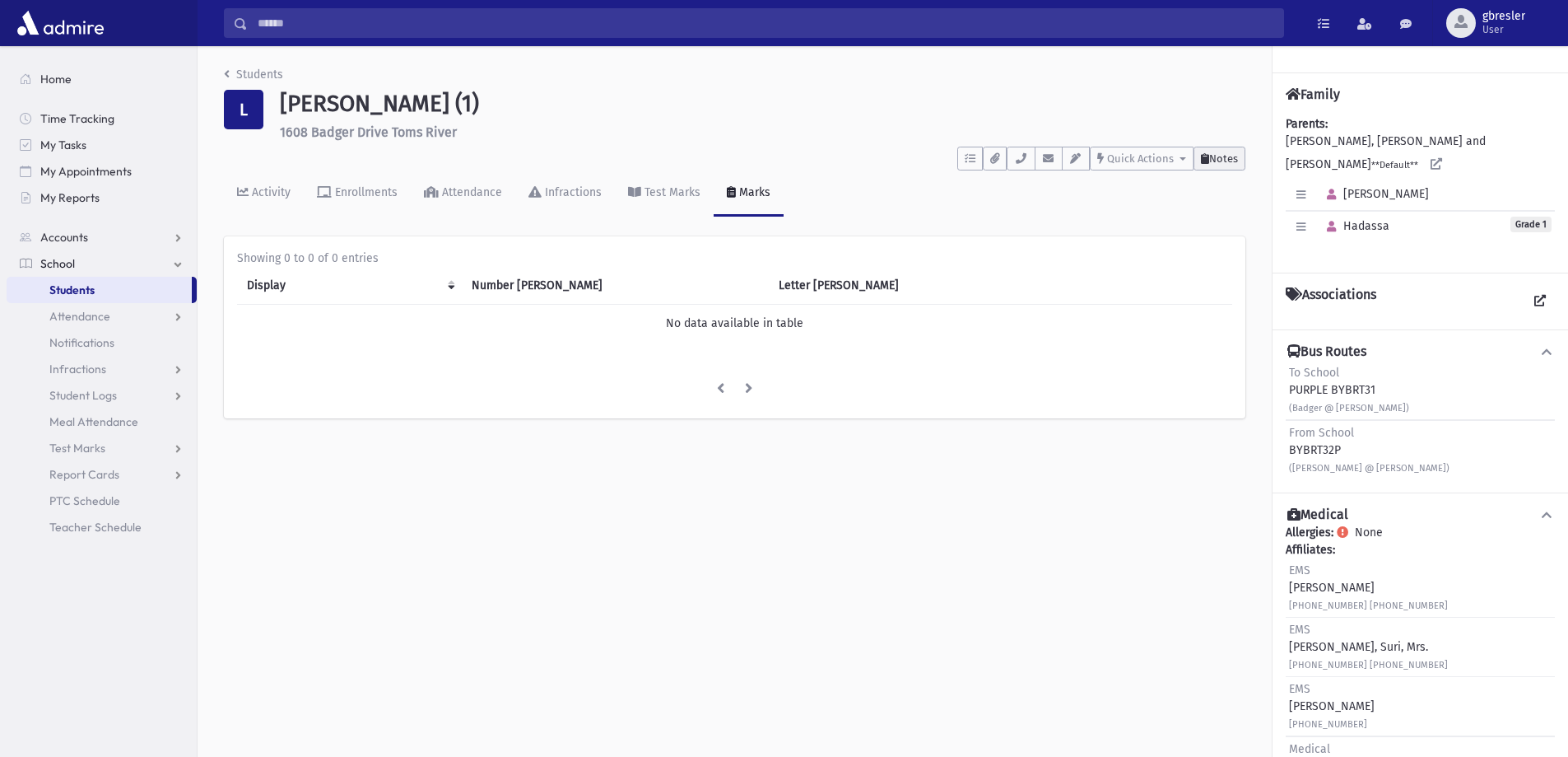
click at [1209, 162] on span "Notes" at bounding box center [1223, 158] width 29 height 12
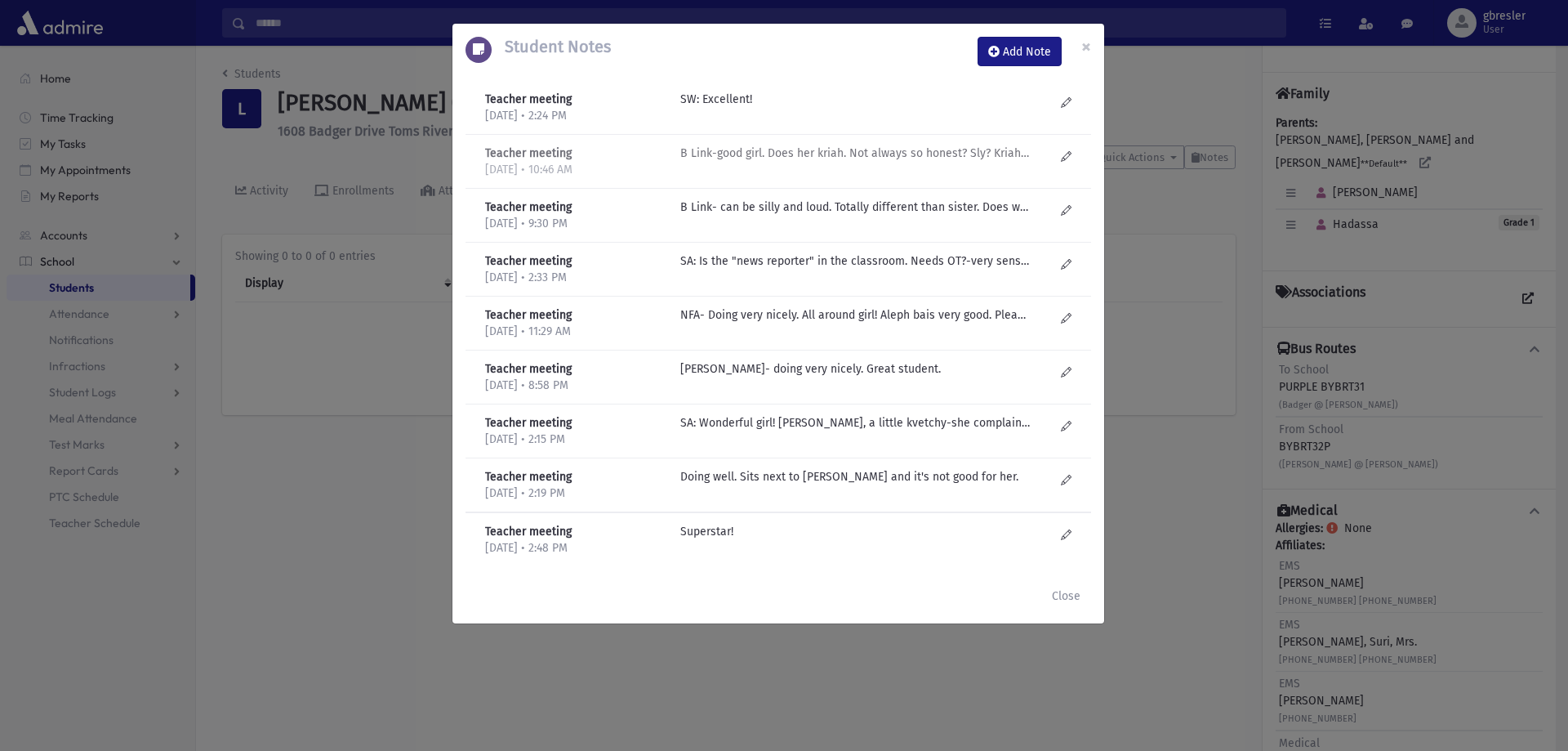
click at [856, 157] on p "B Link-good girl. Does her kriah. Not always so honest? Sly? Kriah is good." at bounding box center [856, 152] width 350 height 17
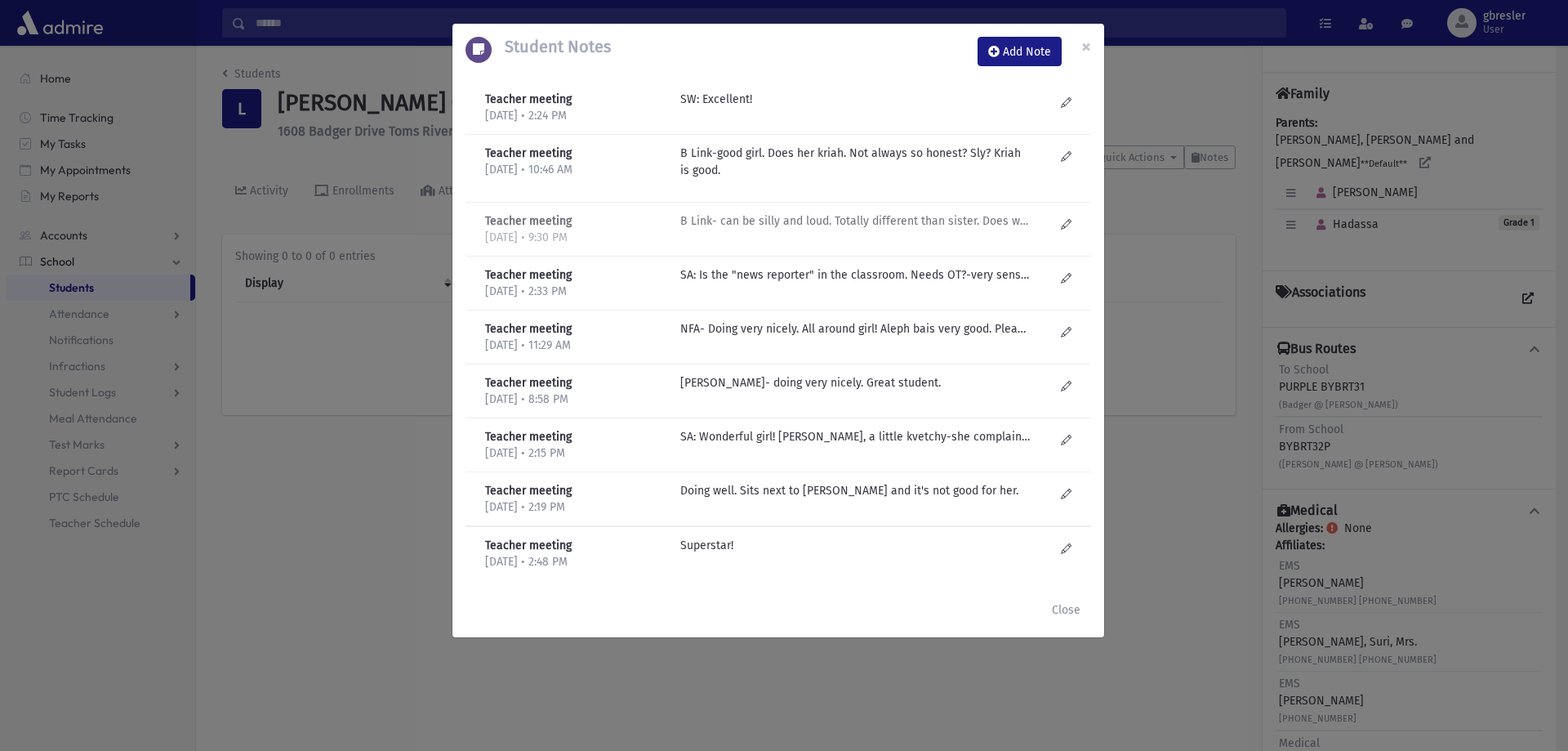
click at [904, 212] on p "B Link- can be silly and loud. Totally different than sister. Does what suppose…" at bounding box center [856, 220] width 350 height 17
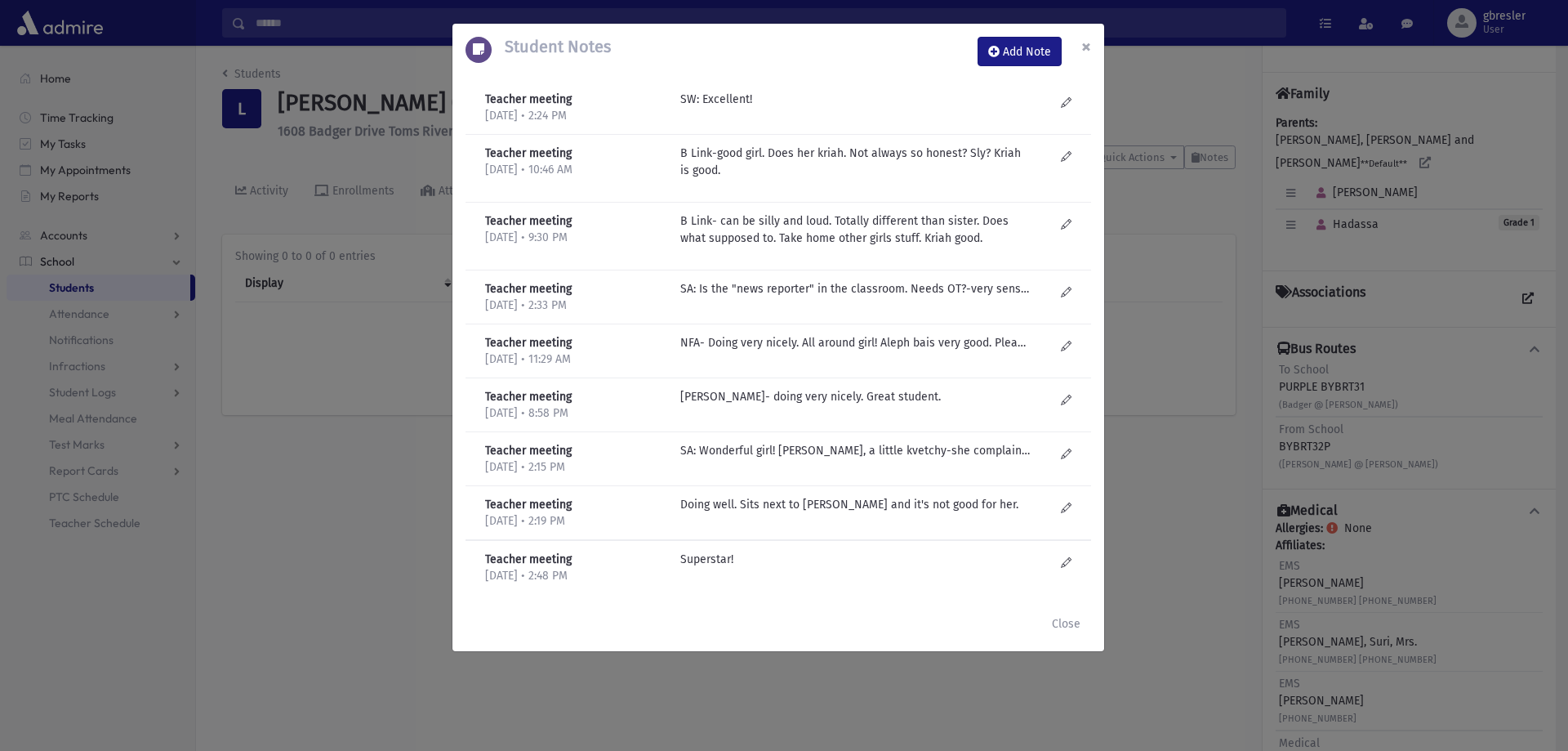
click at [1087, 52] on span "×" at bounding box center [1086, 46] width 10 height 23
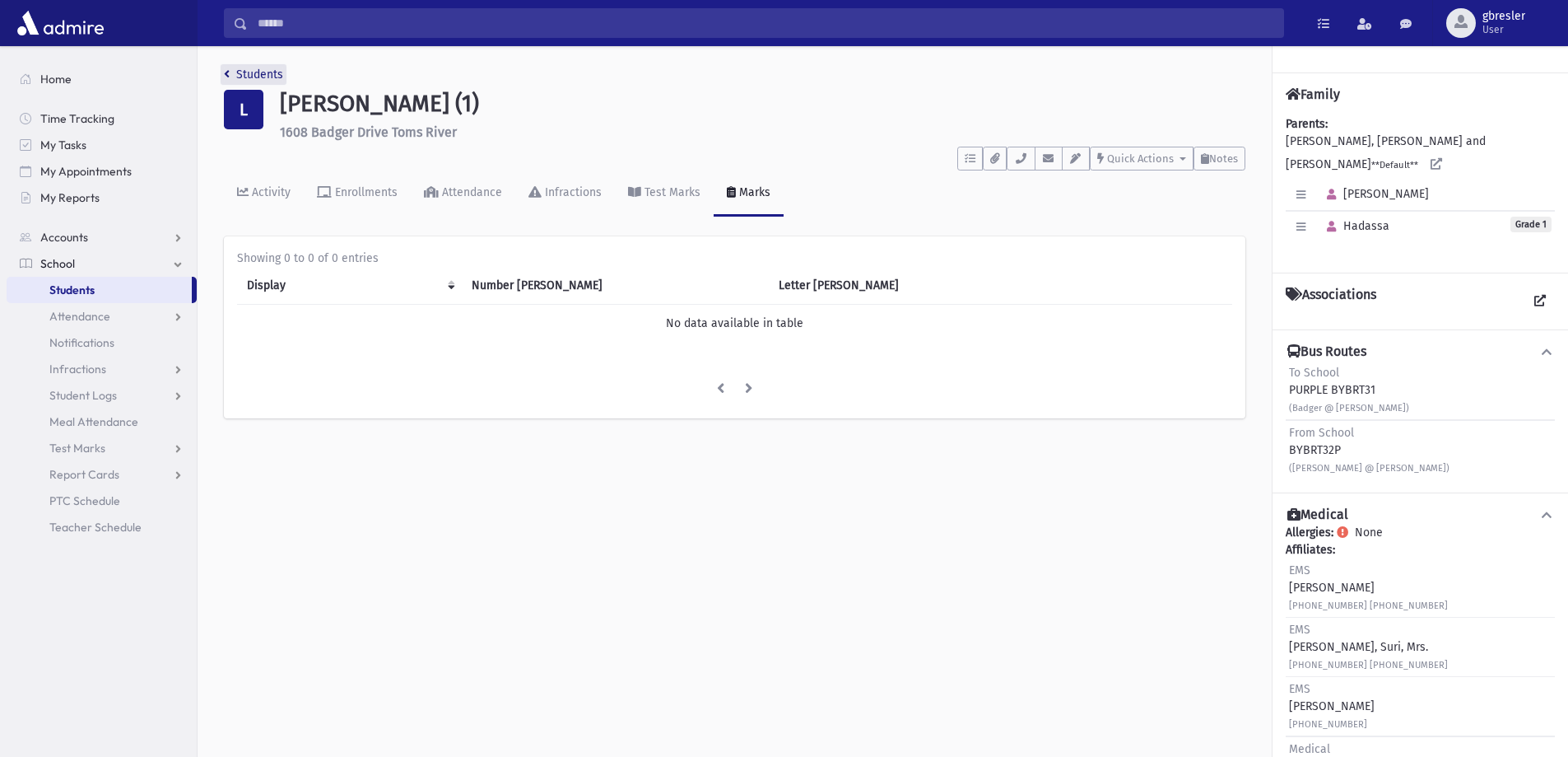
click at [275, 75] on link "Students" at bounding box center [254, 75] width 60 height 14
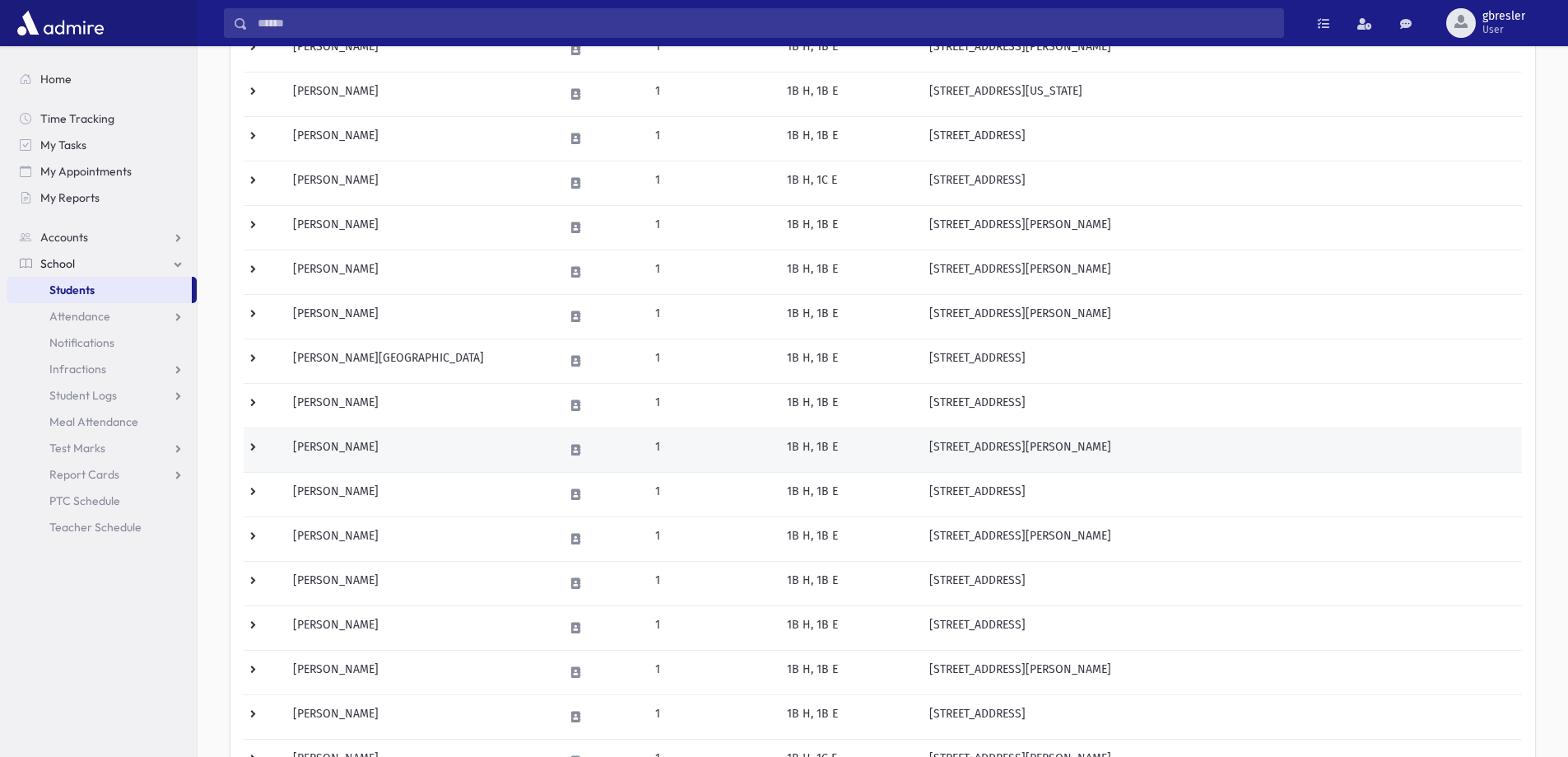
scroll to position [411, 0]
